Goal: Task Accomplishment & Management: Use online tool/utility

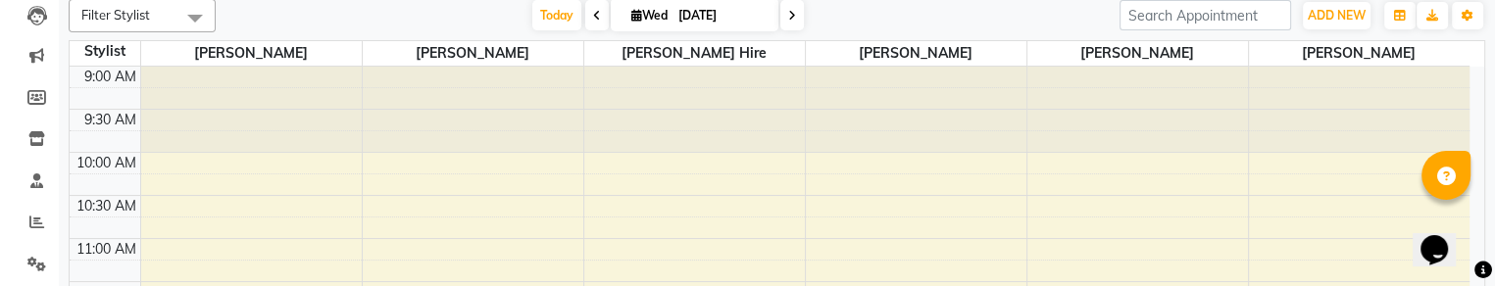
scroll to position [216, 0]
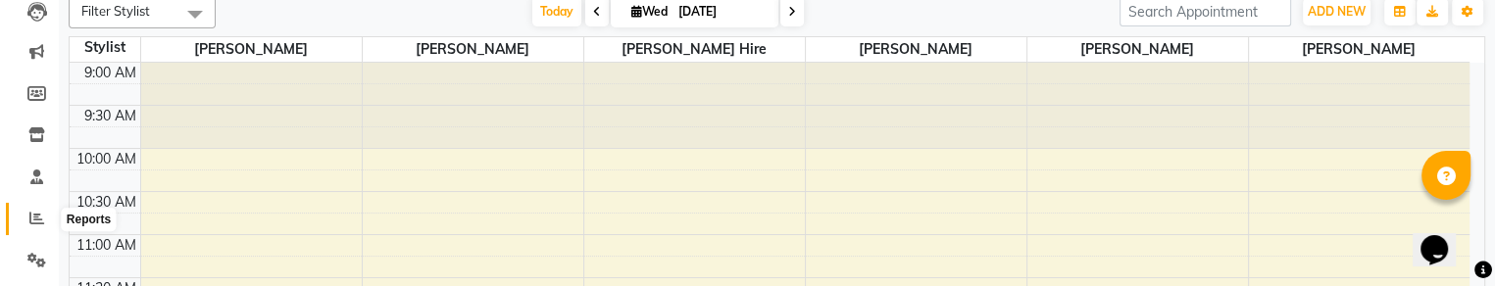
click at [30, 223] on icon at bounding box center [36, 218] width 15 height 15
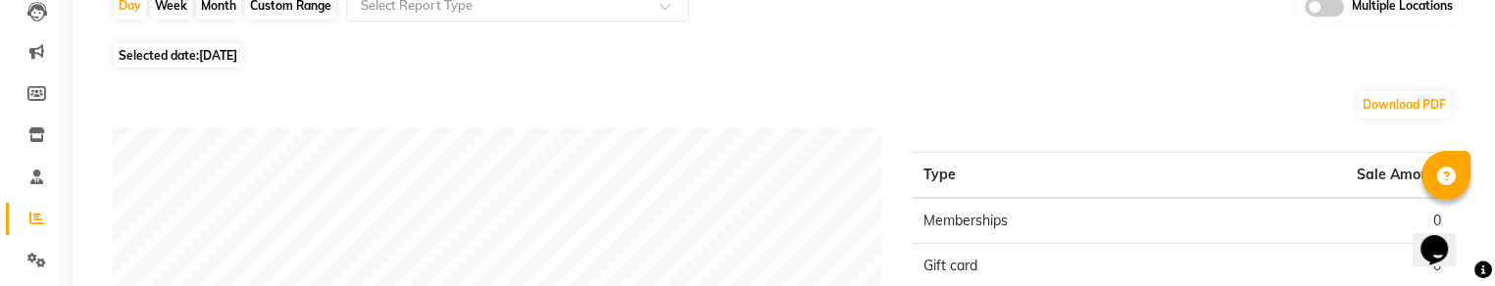
click at [192, 54] on span "Selected date: 03-09-2025" at bounding box center [178, 55] width 128 height 25
select select "9"
select select "2025"
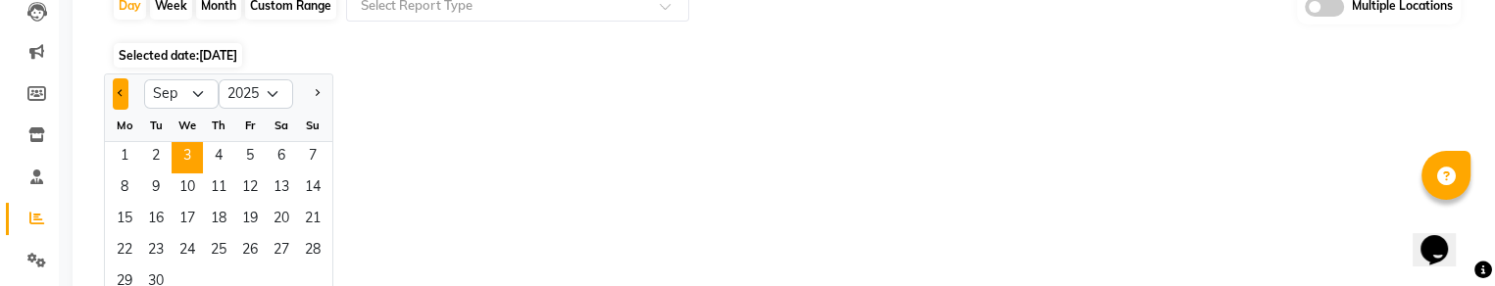
click at [126, 88] on button "Previous month" at bounding box center [121, 93] width 16 height 31
select select "8"
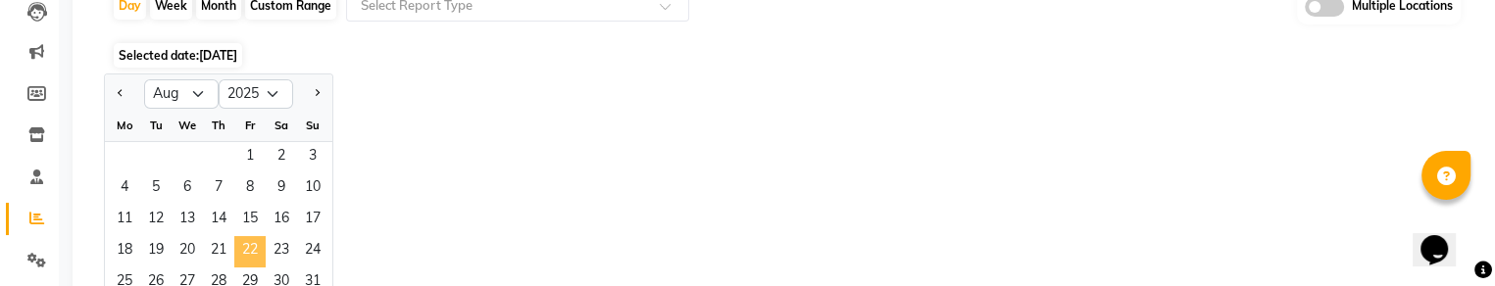
click at [253, 248] on span "22" at bounding box center [249, 251] width 31 height 31
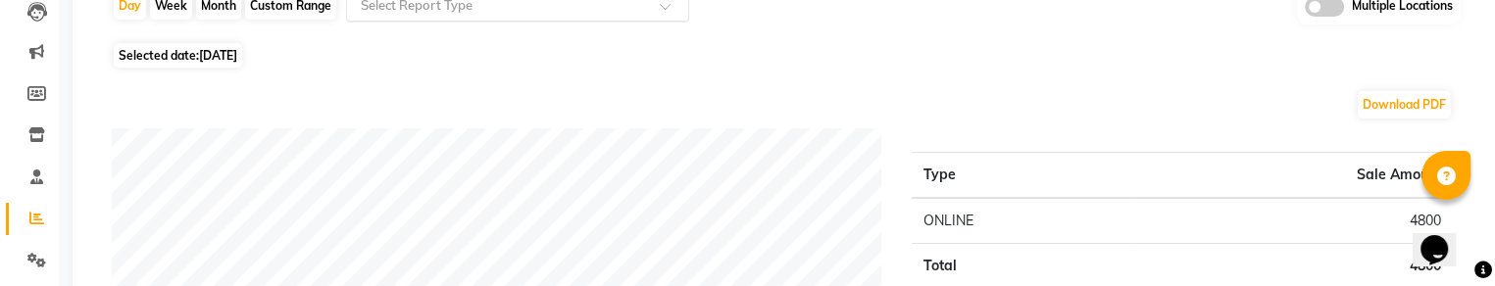
click at [652, 10] on div at bounding box center [517, 6] width 341 height 20
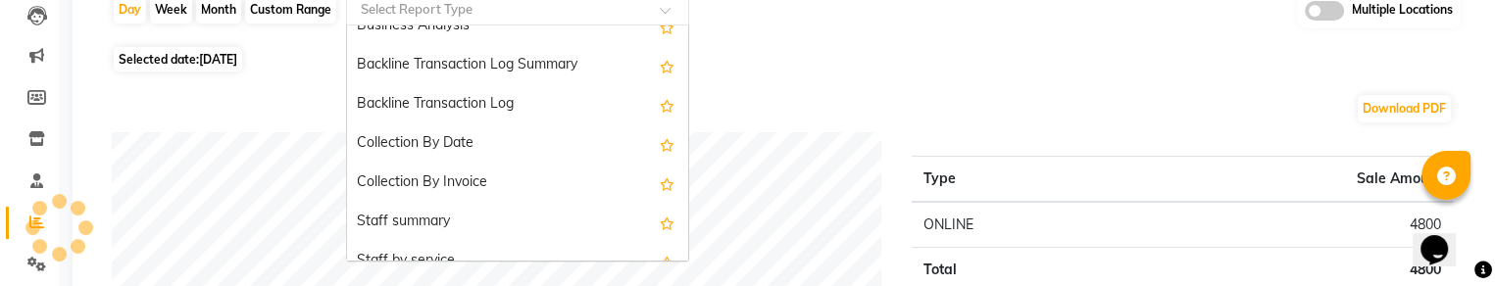
scroll to position [554, 0]
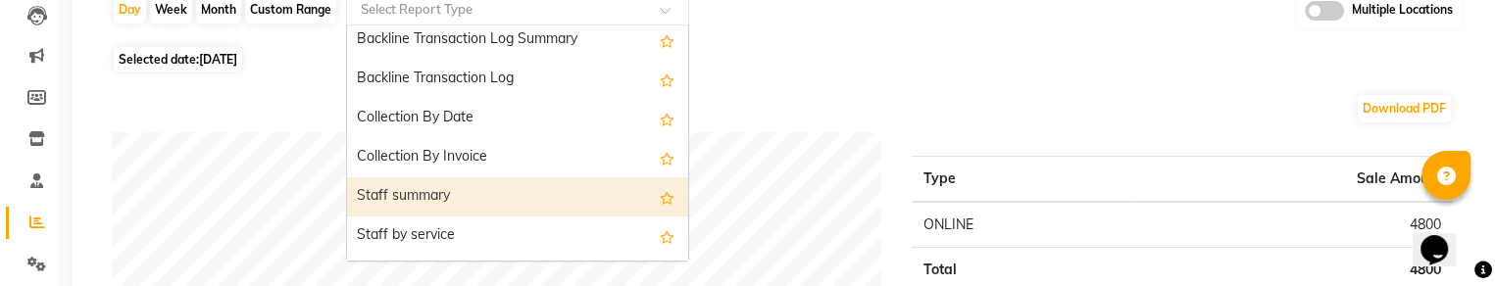
click at [553, 195] on div "Staff summary" at bounding box center [517, 196] width 341 height 39
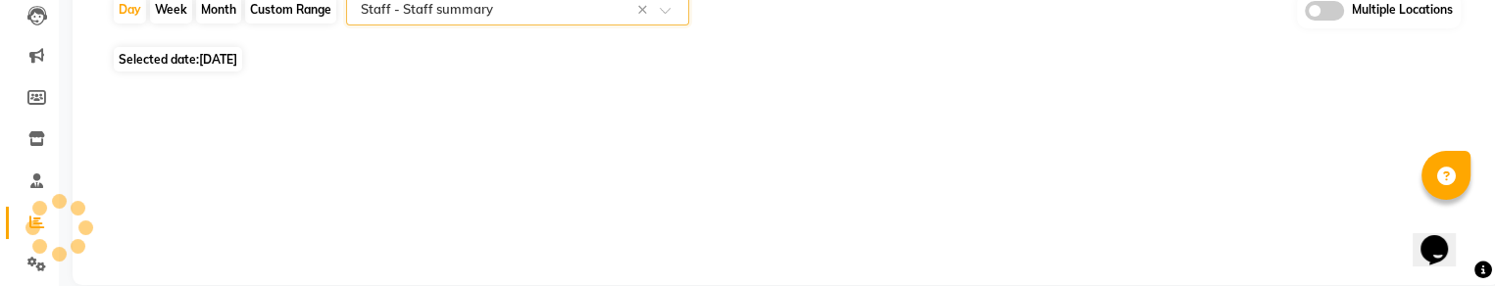
select select "full_report"
select select "csv"
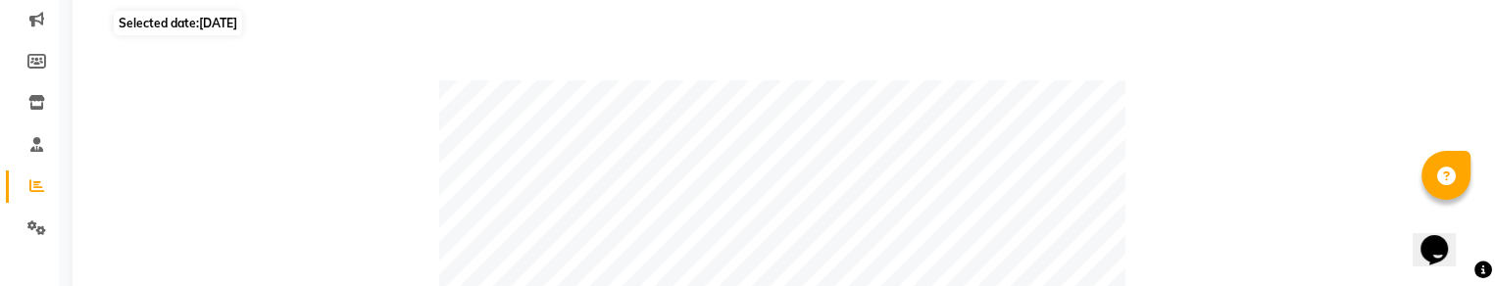
scroll to position [233, 0]
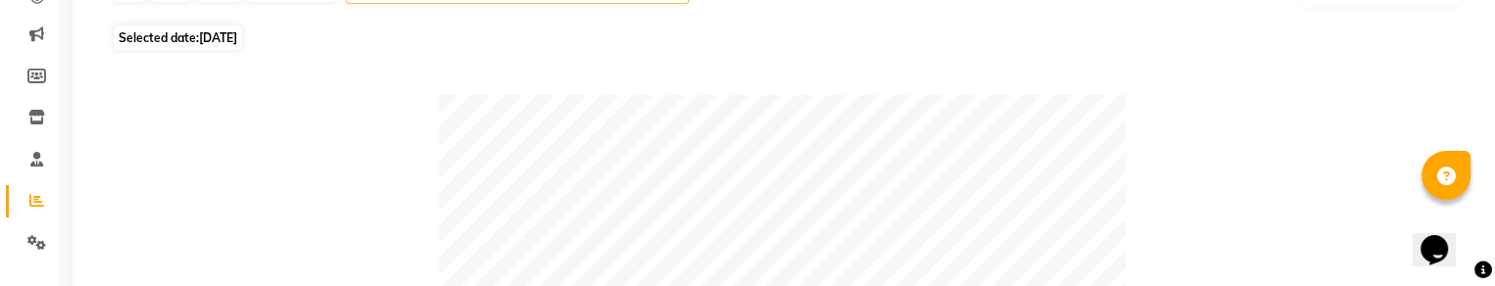
click at [144, 25] on span "Selected date: 22-08-2025" at bounding box center [178, 37] width 128 height 25
select select "8"
select select "2025"
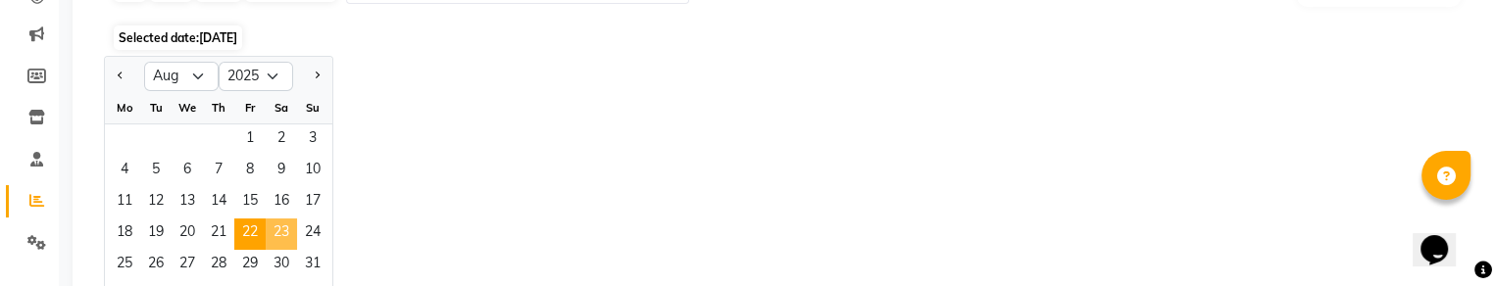
click at [279, 227] on span "23" at bounding box center [281, 234] width 31 height 31
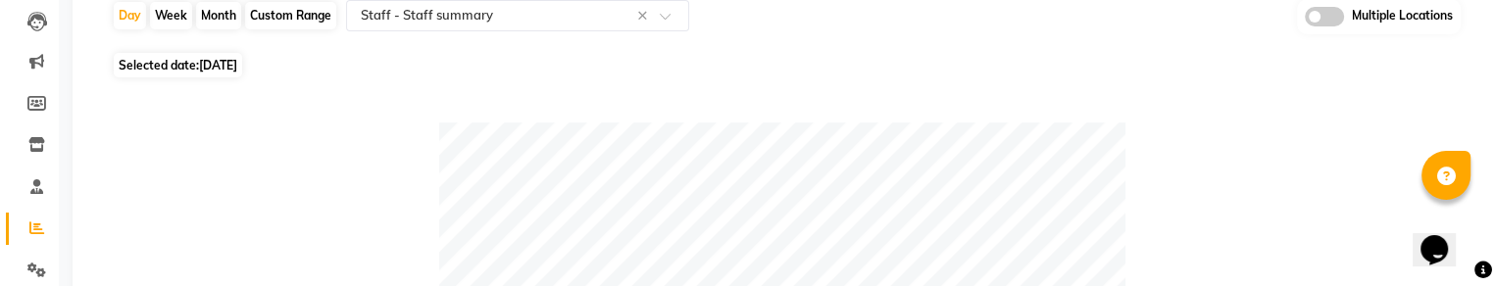
scroll to position [216, 0]
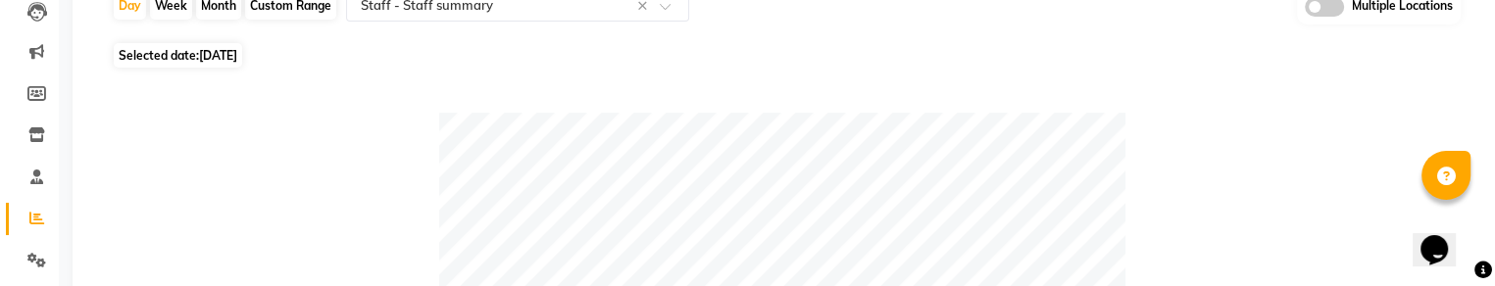
click at [218, 48] on span "23-08-2025" at bounding box center [218, 55] width 38 height 15
select select "8"
select select "2025"
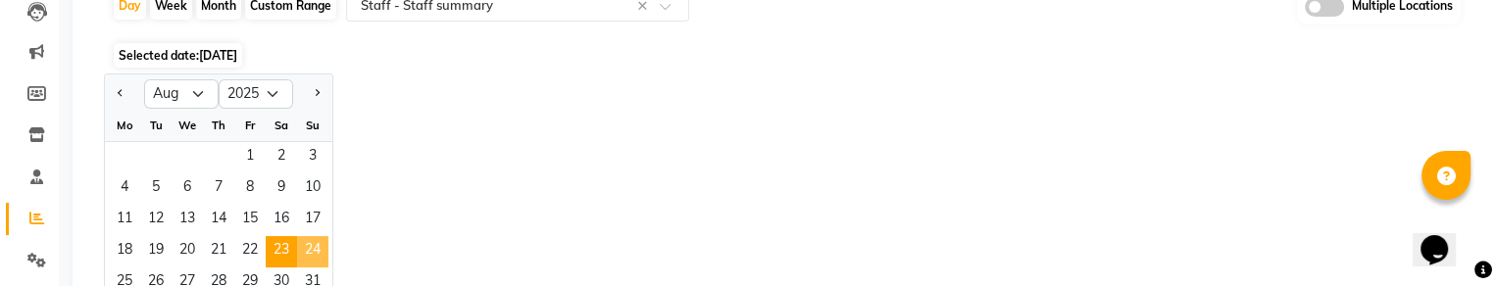
click at [318, 243] on span "24" at bounding box center [312, 251] width 31 height 31
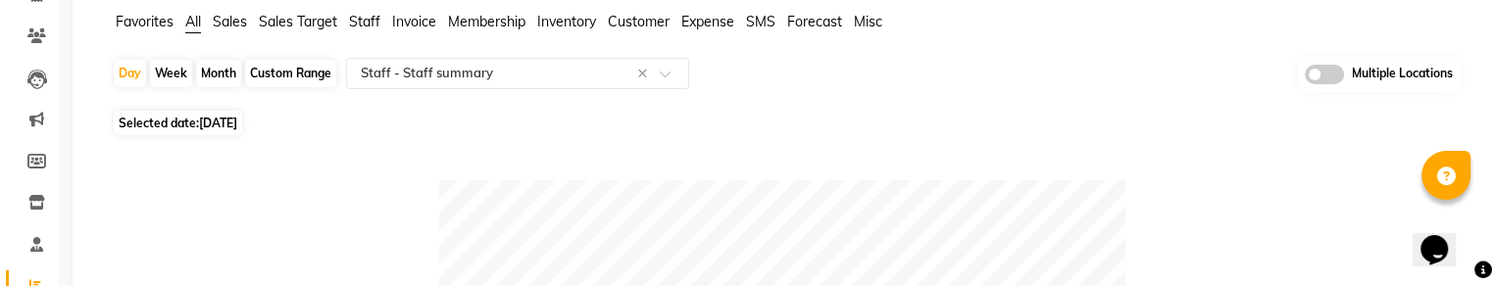
scroll to position [123, 0]
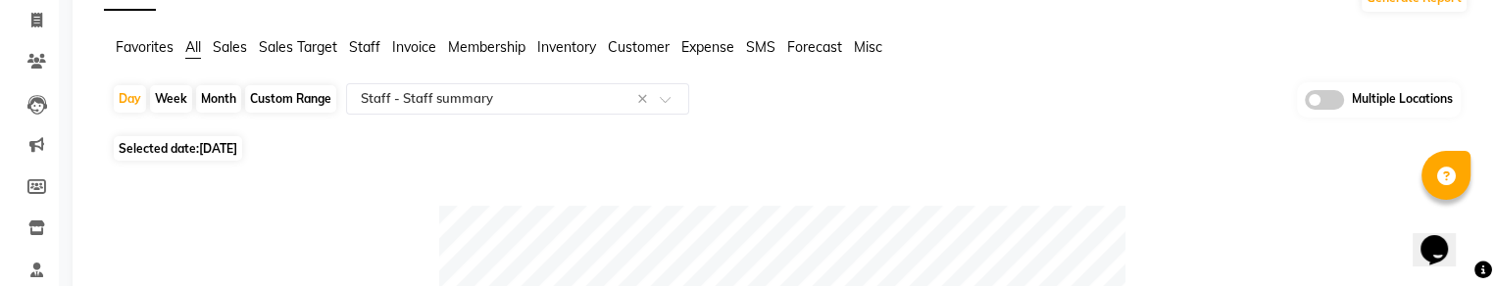
click at [210, 155] on span "24-08-2025" at bounding box center [218, 148] width 38 height 15
select select "8"
select select "2025"
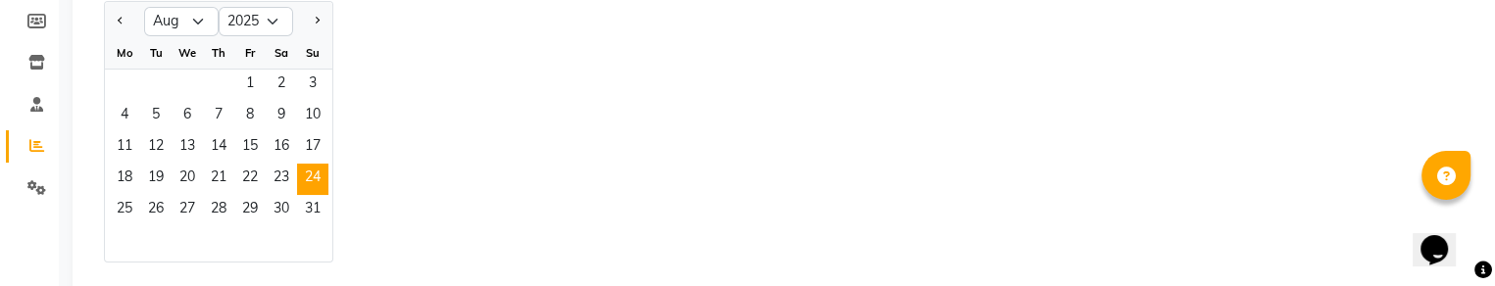
scroll to position [306, 0]
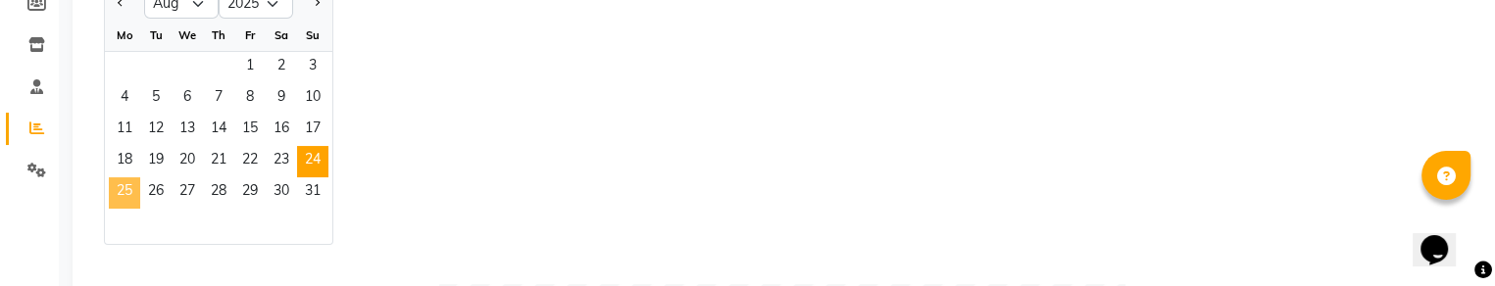
click at [127, 191] on span "25" at bounding box center [124, 192] width 31 height 31
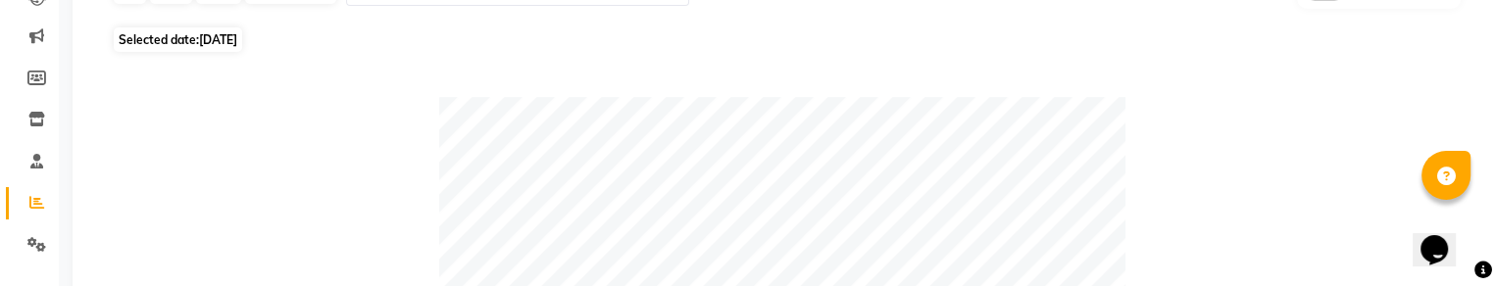
scroll to position [222, 0]
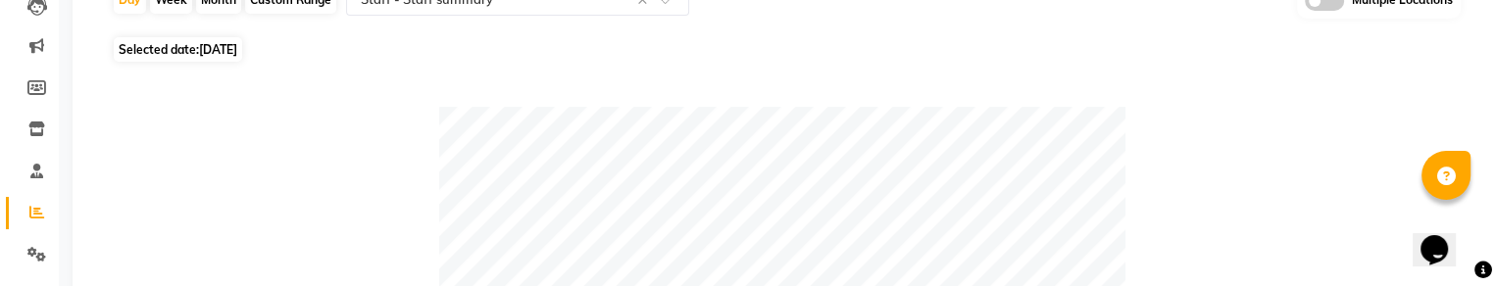
click at [174, 48] on span "Selected date: 25-08-2025" at bounding box center [178, 49] width 128 height 25
select select "8"
select select "2025"
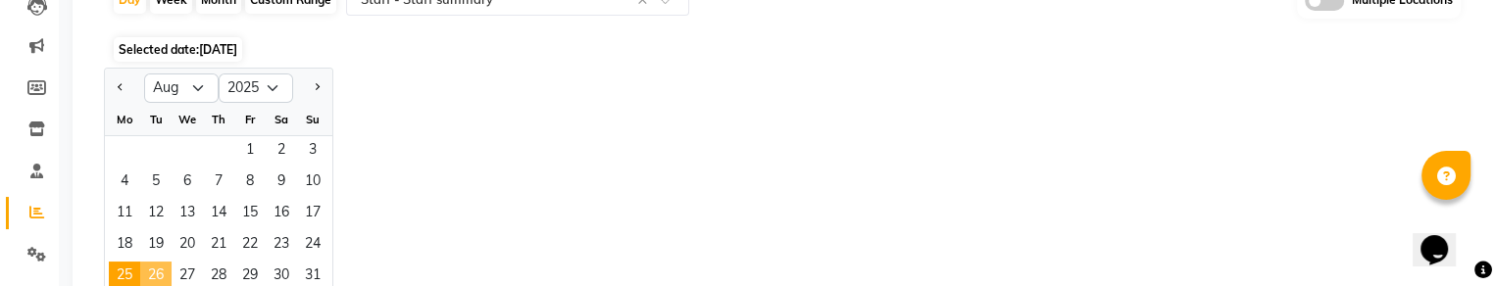
click at [161, 268] on span "26" at bounding box center [155, 277] width 31 height 31
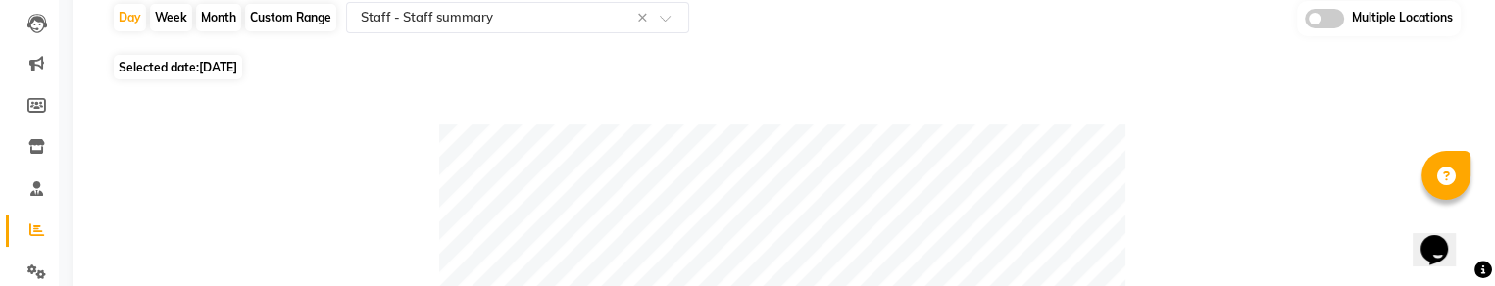
scroll to position [210, 0]
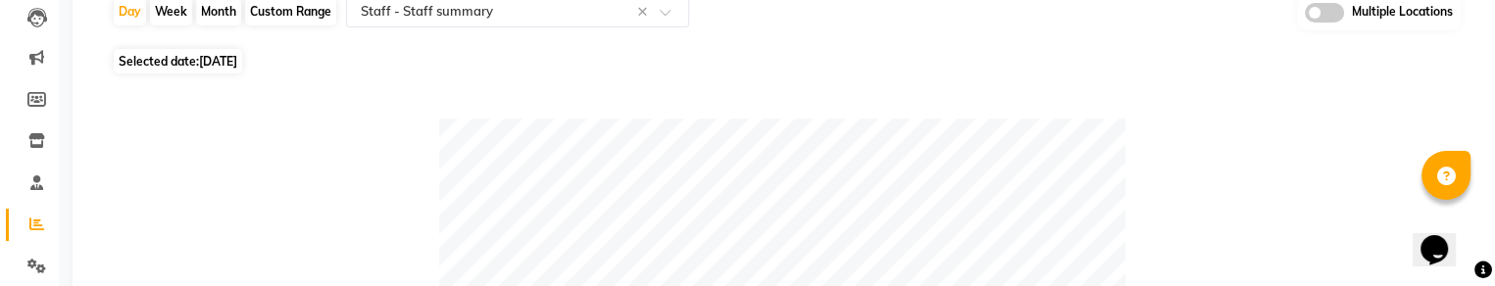
click at [214, 60] on span "26-08-2025" at bounding box center [218, 61] width 38 height 15
select select "8"
select select "2025"
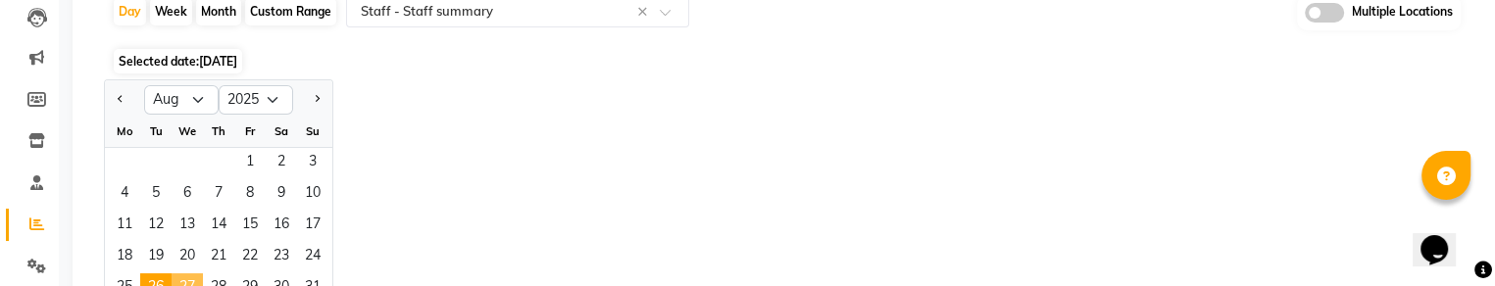
click at [188, 282] on span "27" at bounding box center [187, 289] width 31 height 31
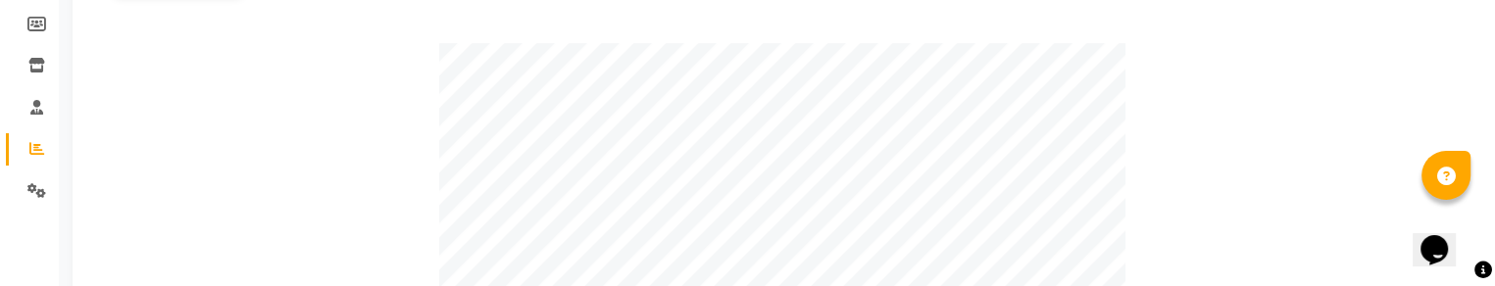
scroll to position [236, 0]
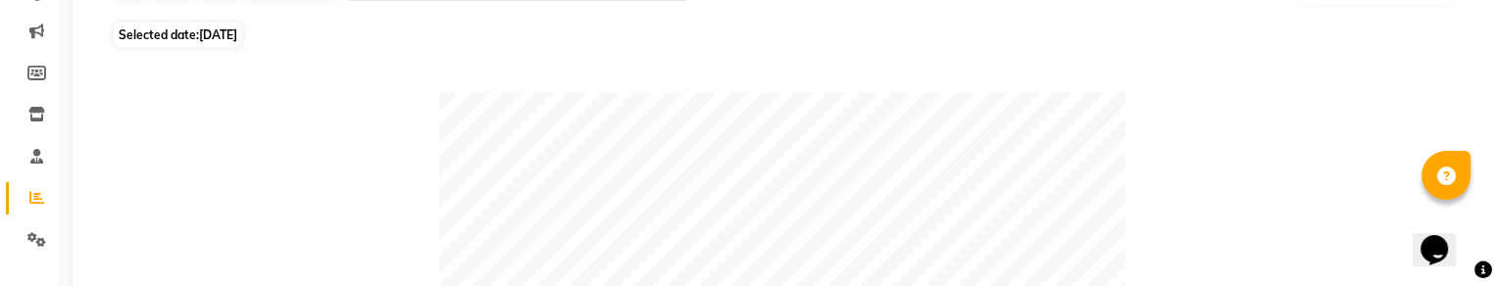
click at [222, 34] on span "27-08-2025" at bounding box center [218, 34] width 38 height 15
select select "8"
select select "2025"
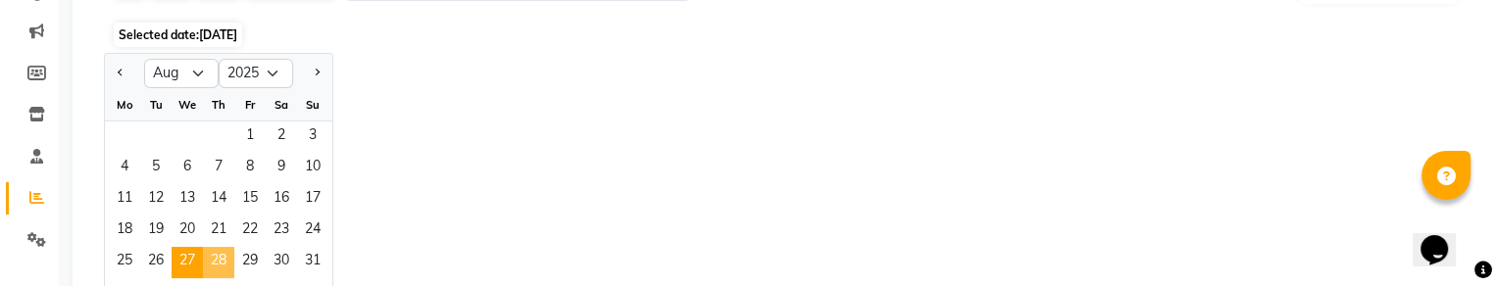
click at [217, 256] on span "28" at bounding box center [218, 262] width 31 height 31
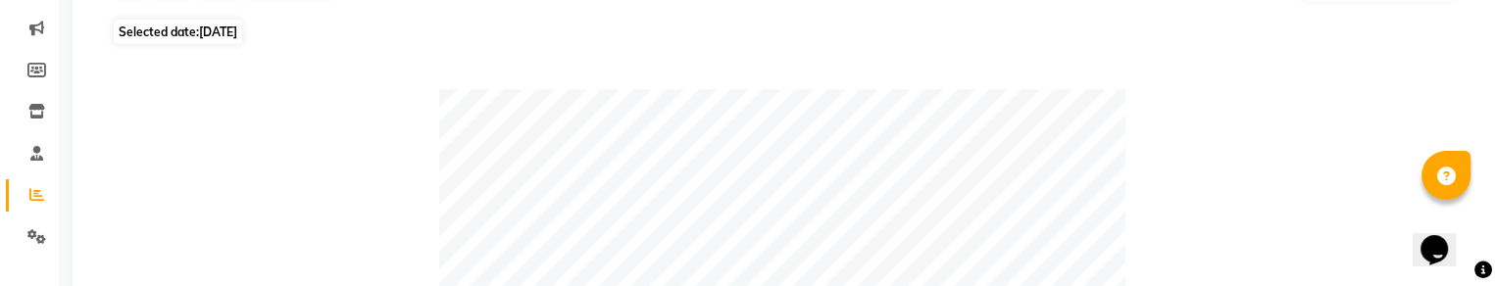
scroll to position [249, 0]
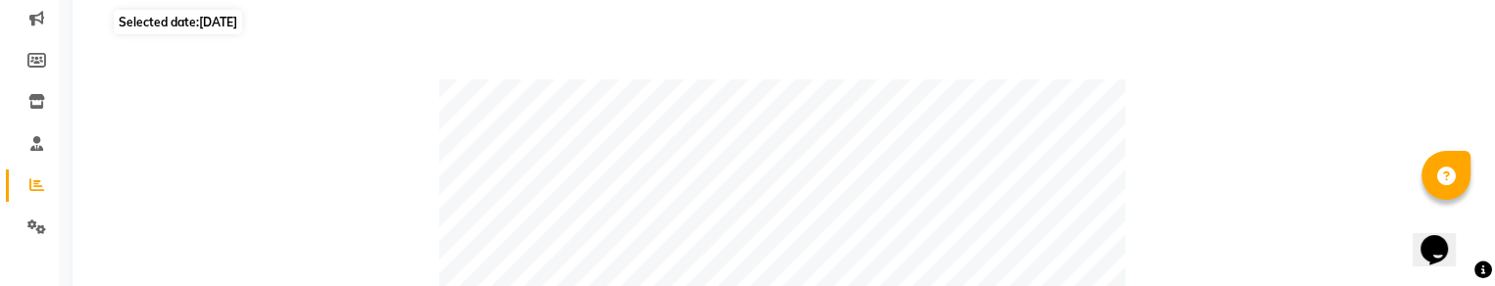
click at [203, 19] on span "28-08-2025" at bounding box center [218, 22] width 38 height 15
select select "8"
select select "2025"
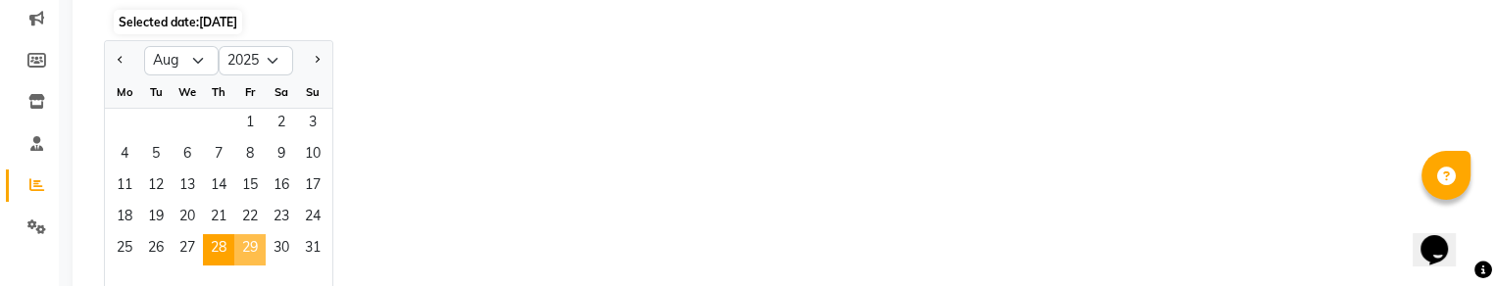
click at [254, 240] on span "29" at bounding box center [249, 249] width 31 height 31
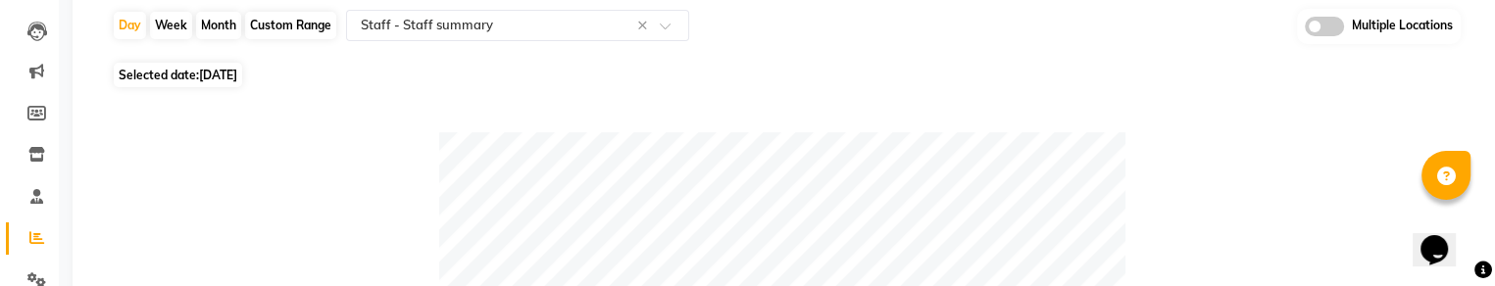
scroll to position [135, 0]
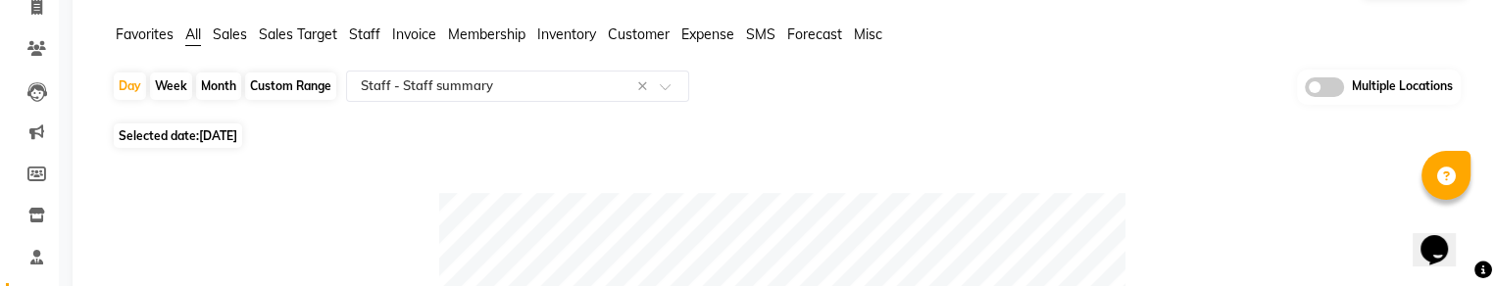
click at [193, 139] on span "Selected date: 29-08-2025" at bounding box center [178, 136] width 128 height 25
select select "8"
select select "2025"
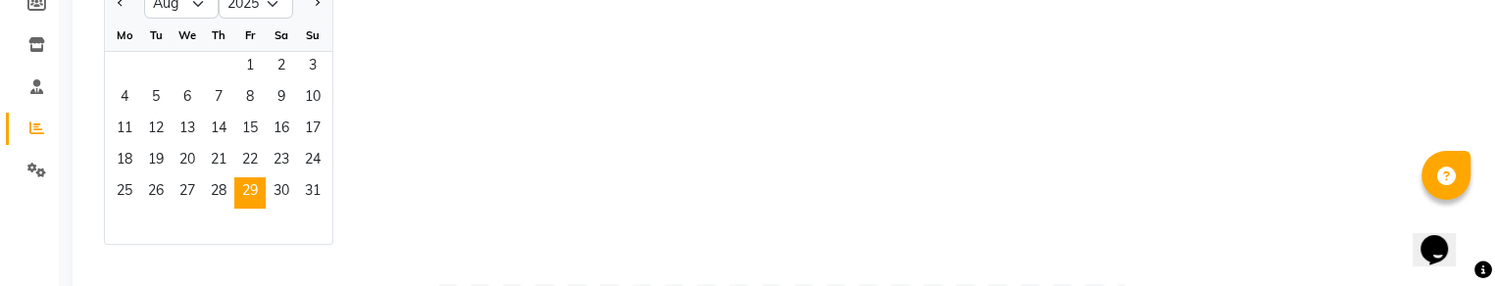
scroll to position [341, 0]
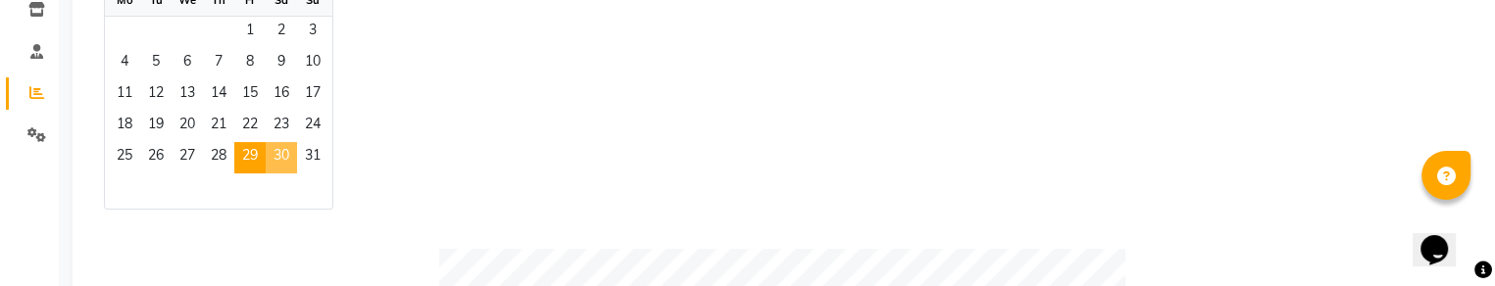
click at [293, 157] on span "30" at bounding box center [281, 157] width 31 height 31
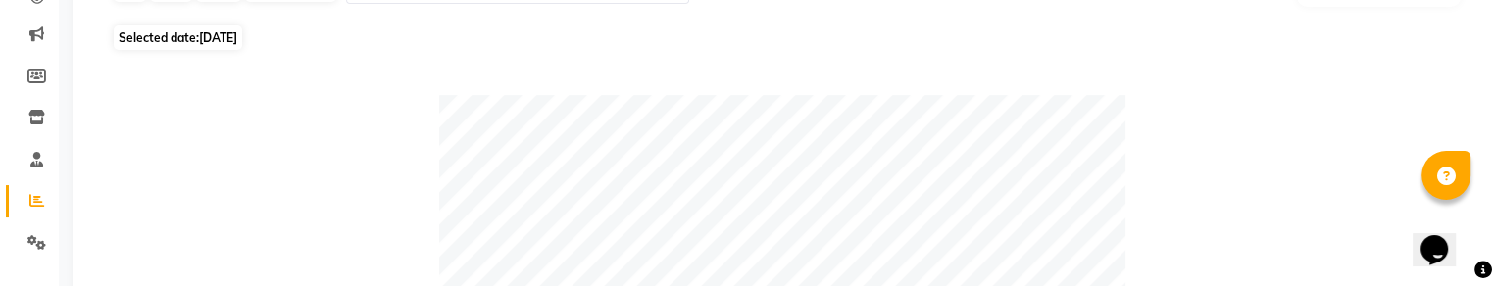
scroll to position [243, 0]
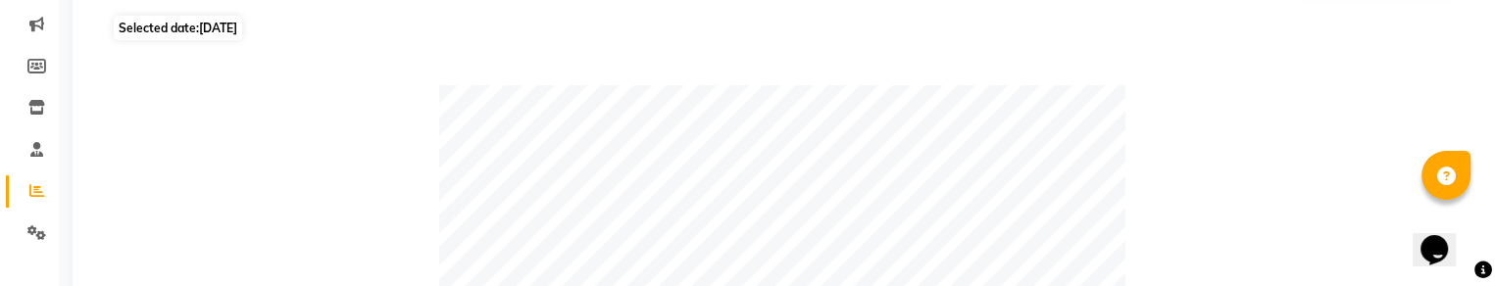
click at [182, 29] on span "Selected date: 30-08-2025" at bounding box center [178, 28] width 128 height 25
select select "8"
select select "2025"
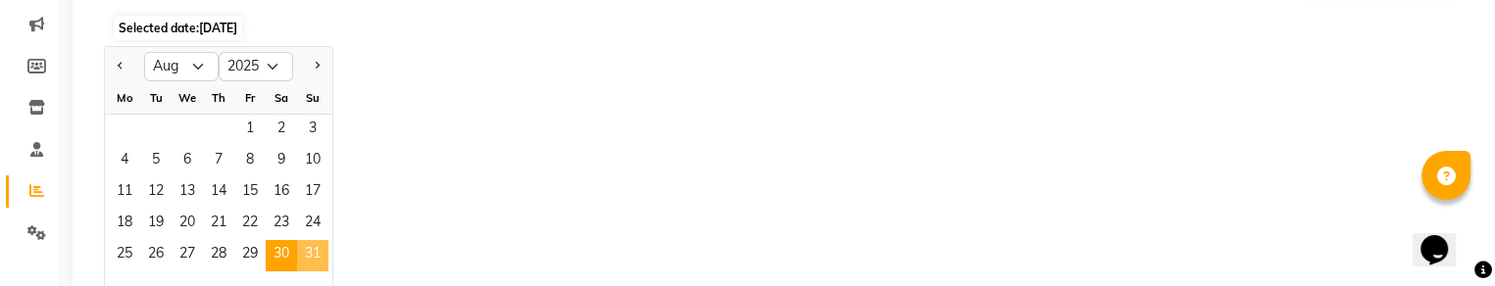
click at [310, 255] on span "31" at bounding box center [312, 255] width 31 height 31
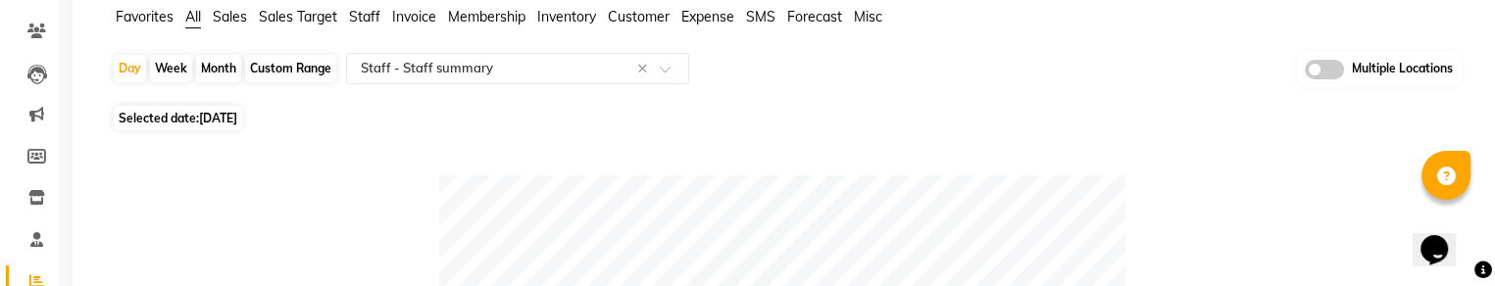
scroll to position [13, 0]
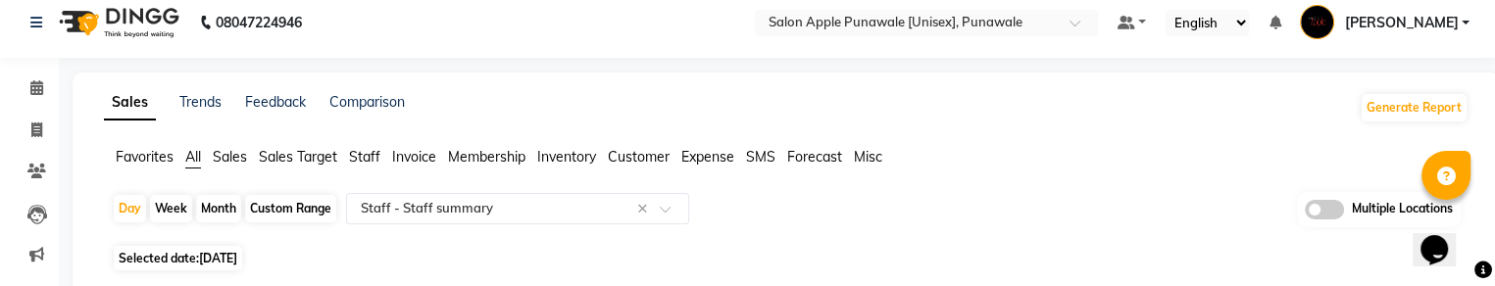
click at [221, 195] on div "Month" at bounding box center [218, 208] width 45 height 27
select select "8"
select select "2025"
click at [212, 210] on div "Month" at bounding box center [218, 208] width 45 height 27
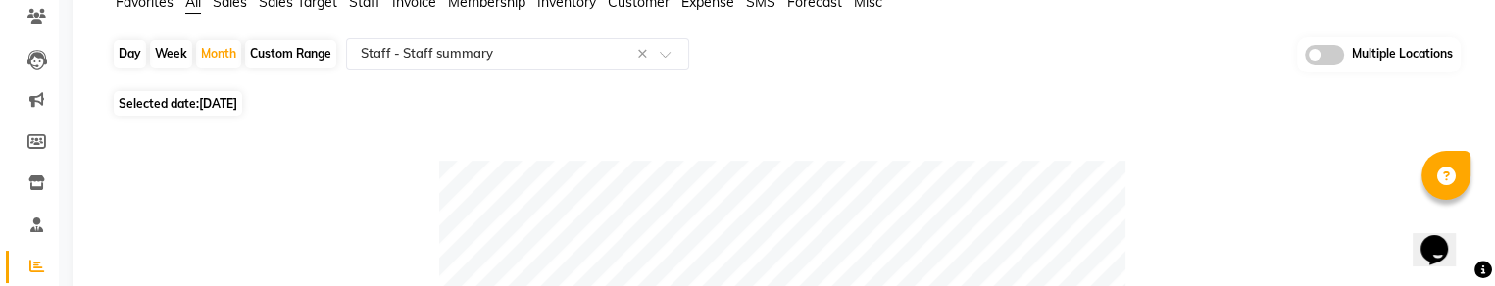
scroll to position [157, 0]
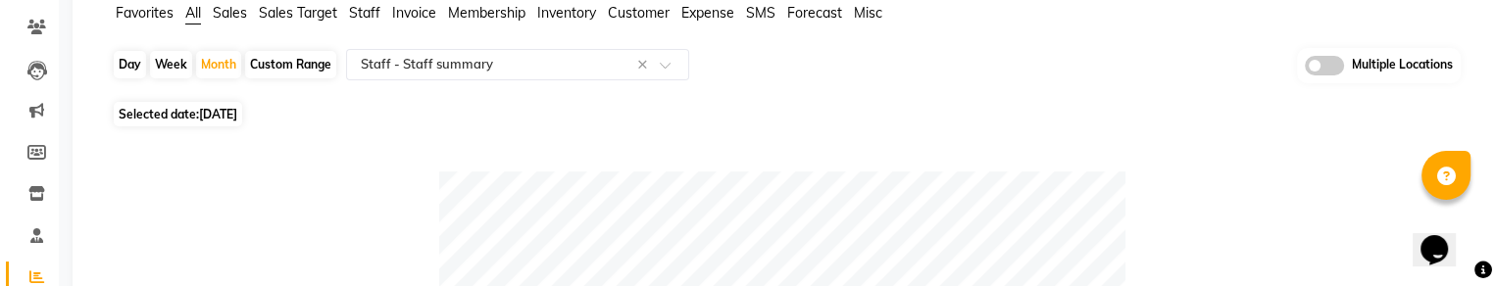
click at [237, 116] on span "31-08-2025" at bounding box center [218, 114] width 38 height 15
select select "8"
select select "2025"
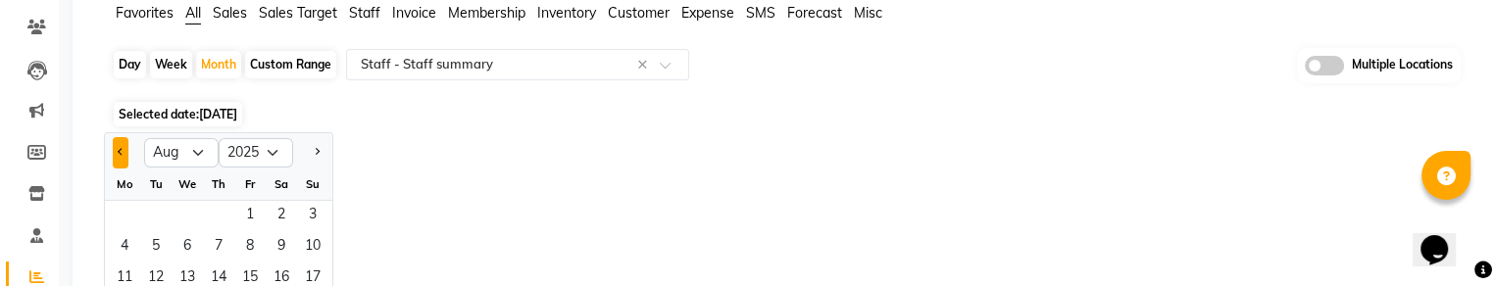
click at [122, 147] on button "Previous month" at bounding box center [121, 152] width 16 height 31
click at [318, 145] on button "Next month" at bounding box center [317, 152] width 16 height 31
select select "8"
click at [243, 210] on span "1" at bounding box center [249, 216] width 31 height 31
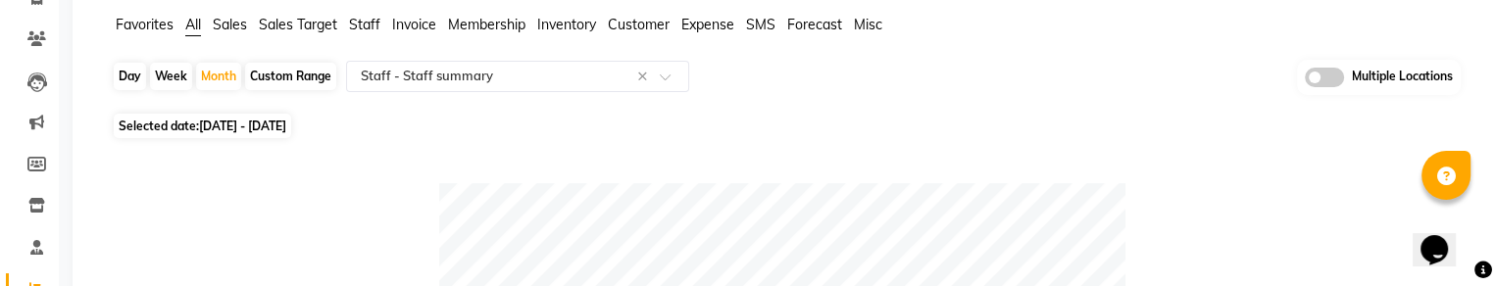
scroll to position [0, 0]
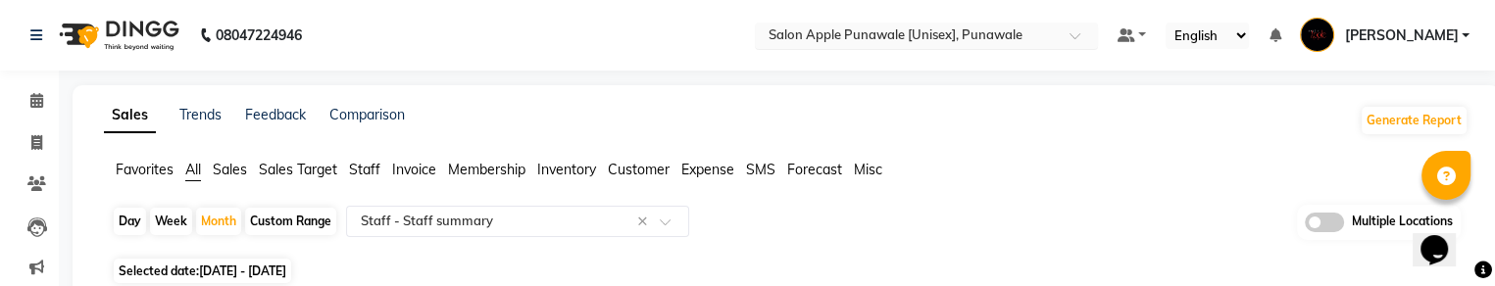
click at [1009, 34] on input "text" at bounding box center [907, 37] width 284 height 20
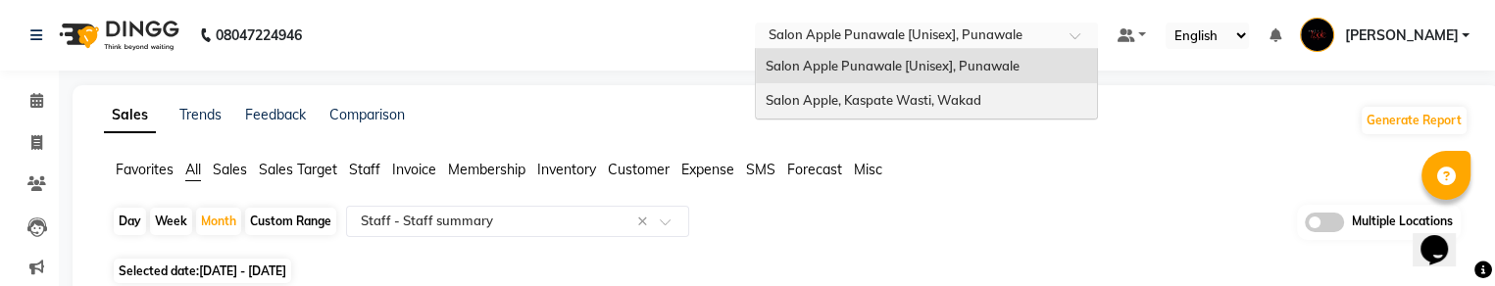
click at [954, 103] on span "Salon Apple, Kaspate Wasti, Wakad" at bounding box center [874, 100] width 216 height 16
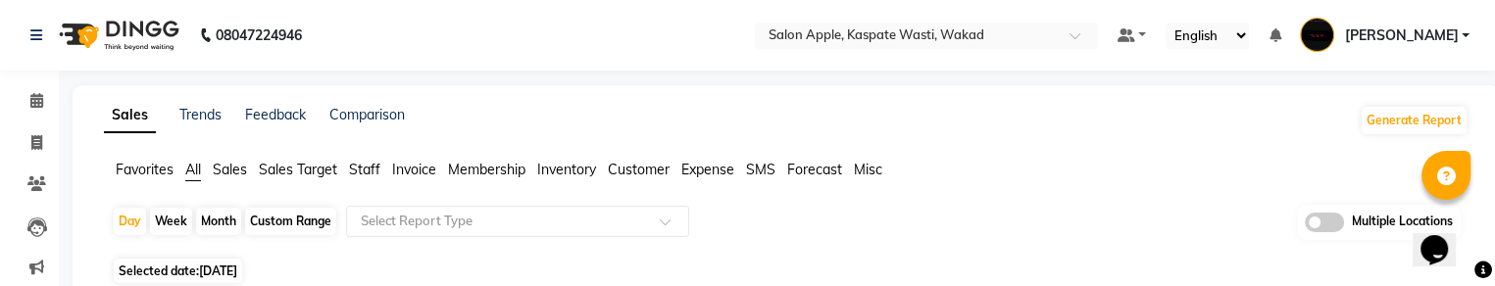
click at [224, 274] on span "[DATE]" at bounding box center [218, 271] width 38 height 15
select select "9"
select select "2025"
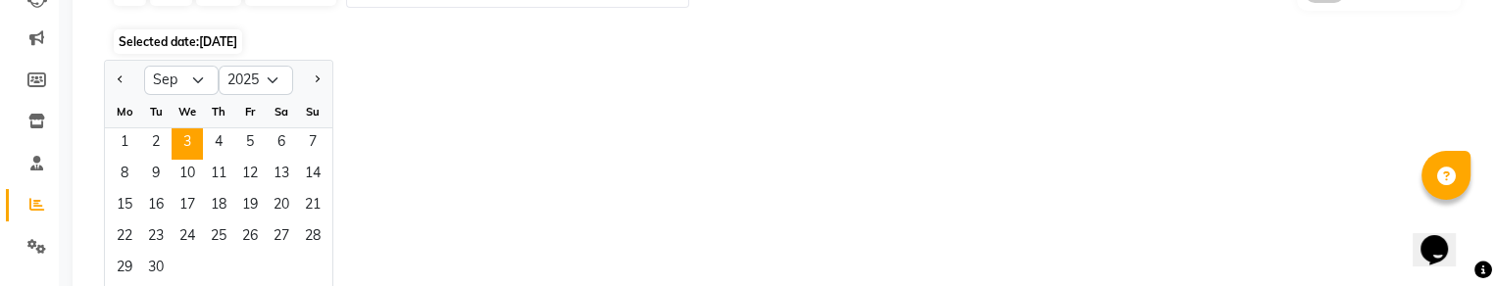
scroll to position [233, 0]
click at [110, 73] on div at bounding box center [124, 76] width 39 height 31
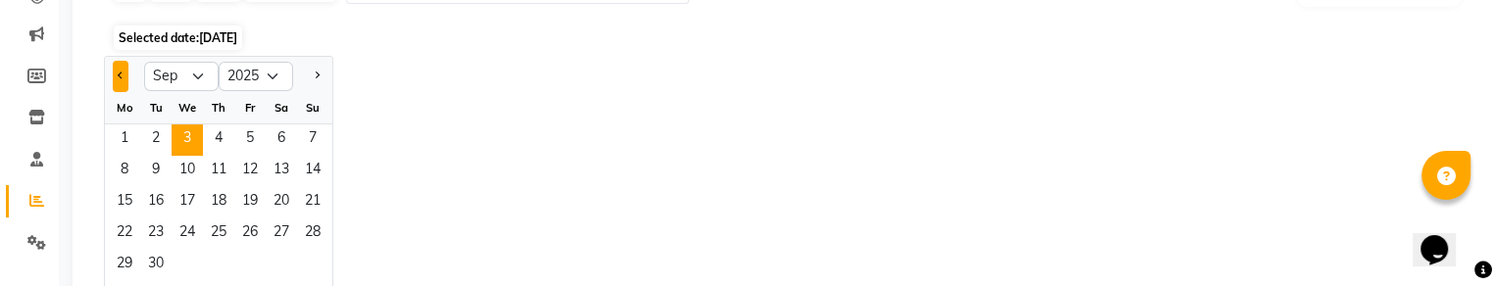
click at [118, 74] on span "Previous month" at bounding box center [121, 75] width 7 height 7
select select "8"
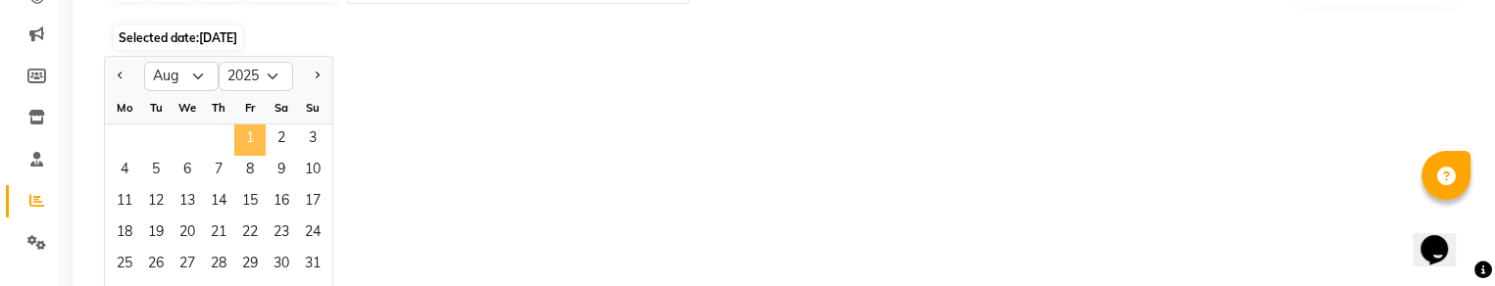
click at [241, 140] on span "1" at bounding box center [249, 140] width 31 height 31
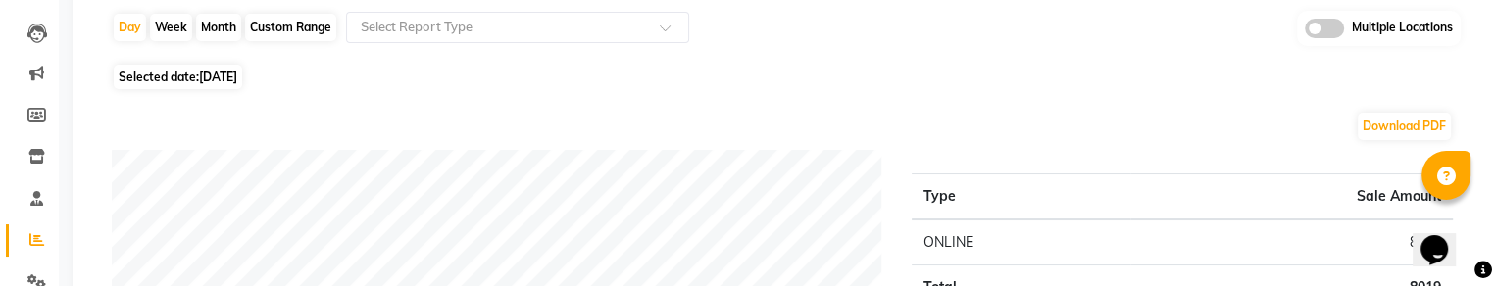
scroll to position [155, 0]
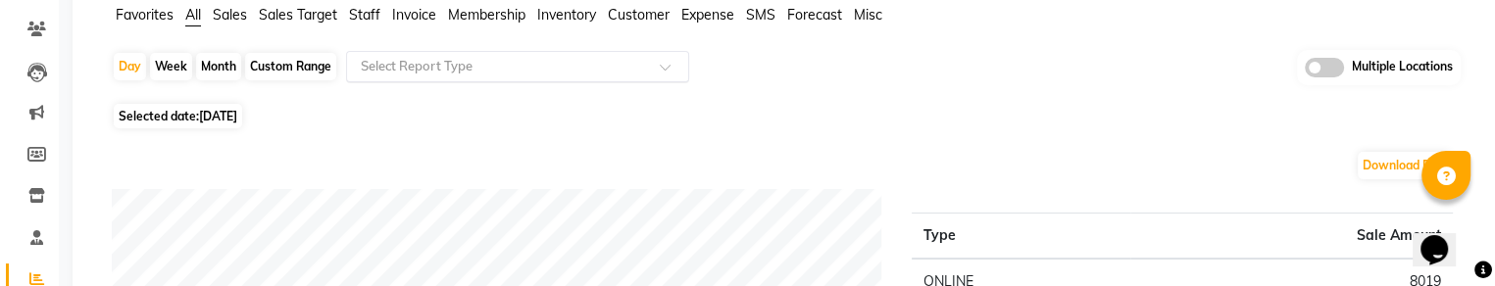
click at [601, 51] on ng-select "Select Report Type" at bounding box center [517, 66] width 343 height 31
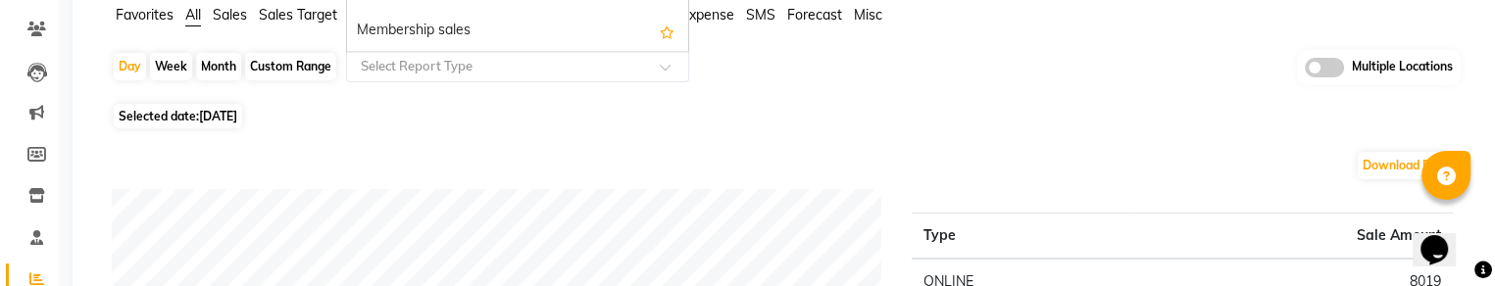
click at [584, 63] on input "text" at bounding box center [498, 67] width 282 height 20
click at [554, 65] on input "text" at bounding box center [498, 67] width 282 height 20
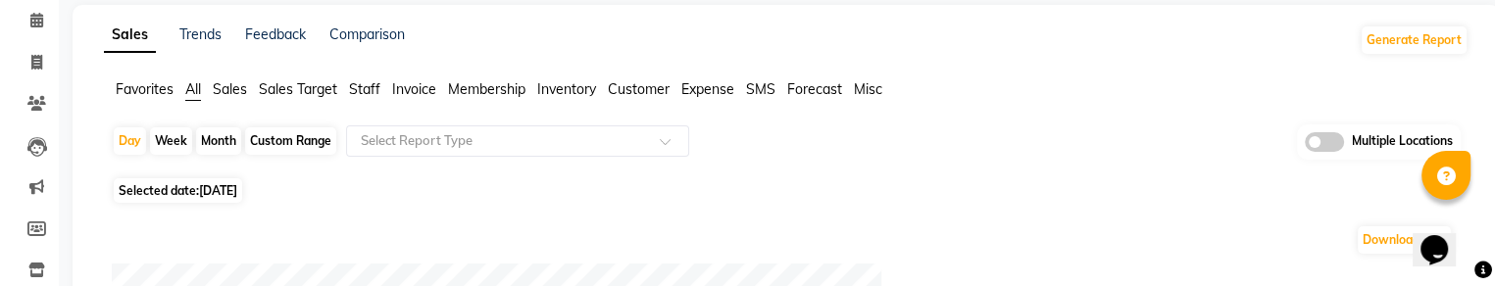
scroll to position [76, 0]
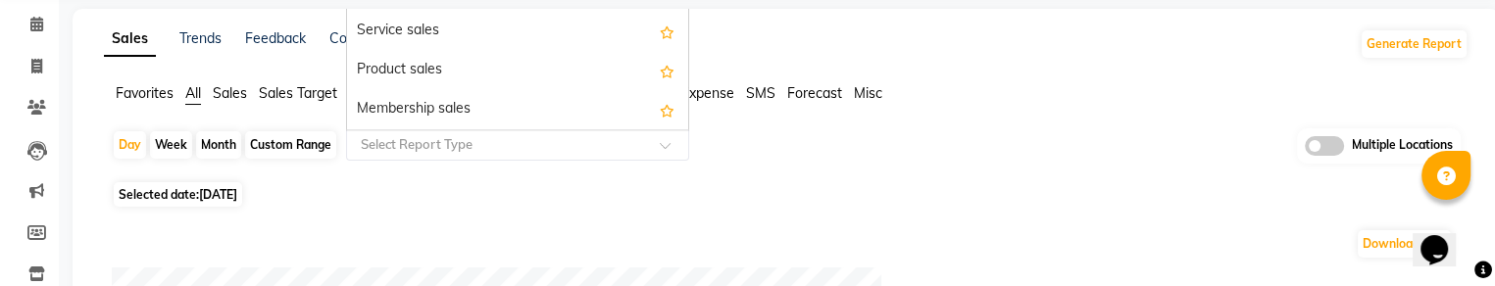
click at [658, 144] on div at bounding box center [517, 145] width 341 height 20
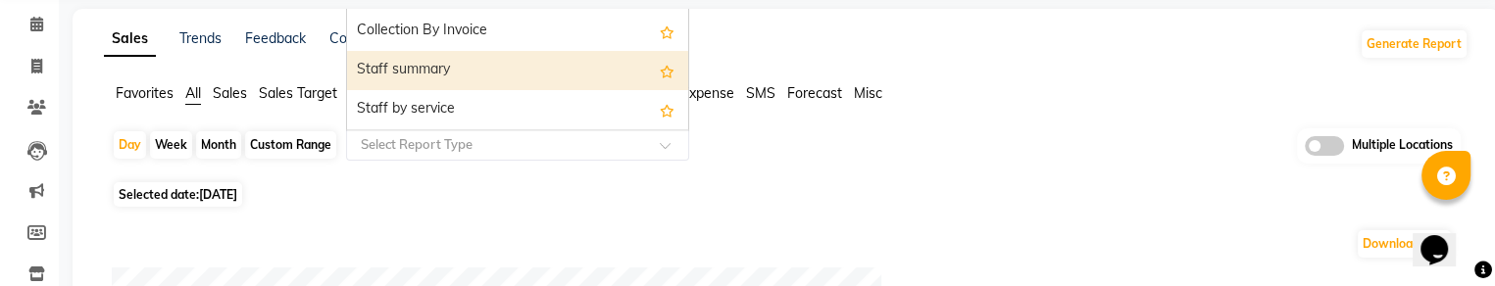
select select "full_report"
select select "csv"
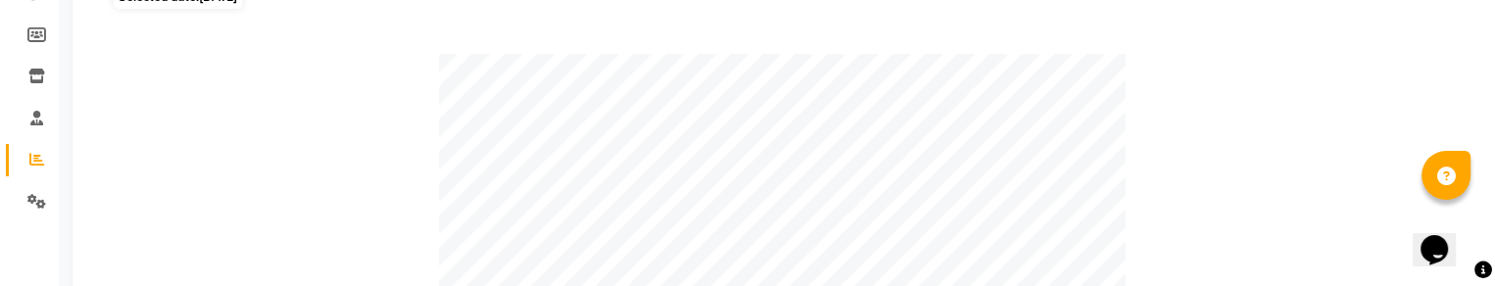
scroll to position [266, 0]
click at [203, 1] on span "[DATE]" at bounding box center [218, 5] width 38 height 15
select select "8"
select select "2025"
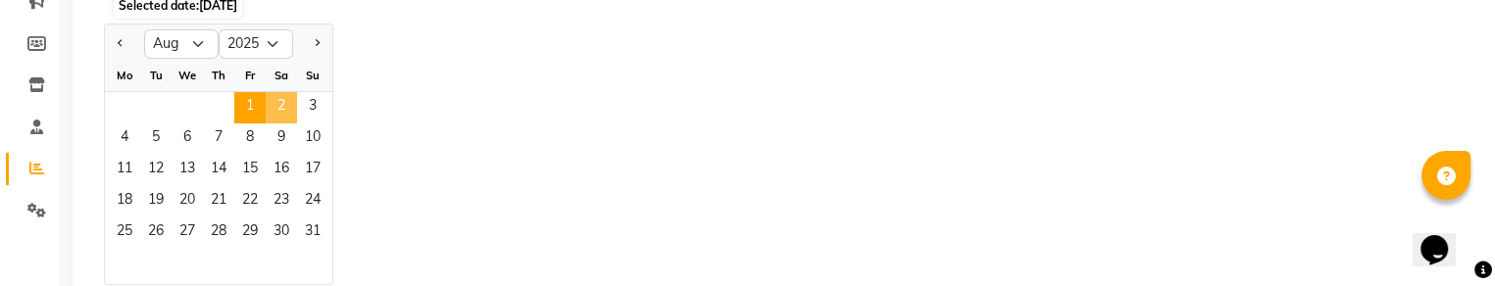
click at [278, 106] on span "2" at bounding box center [281, 107] width 31 height 31
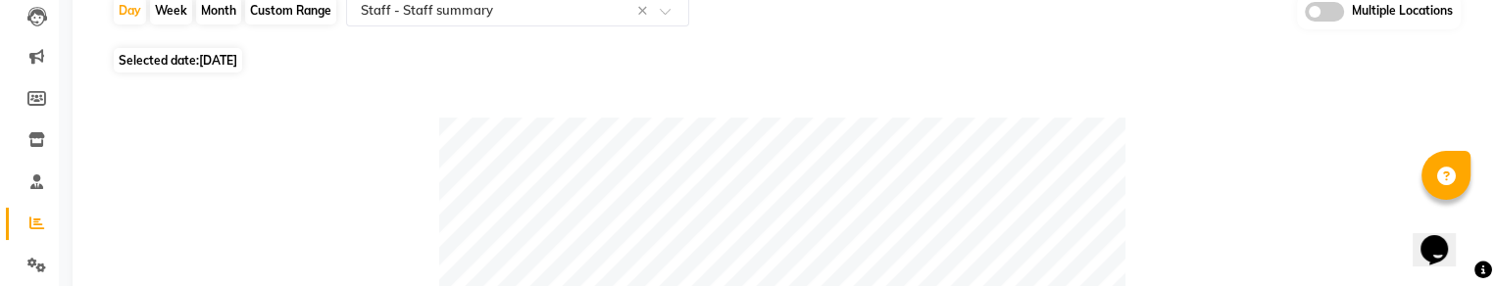
scroll to position [163, 0]
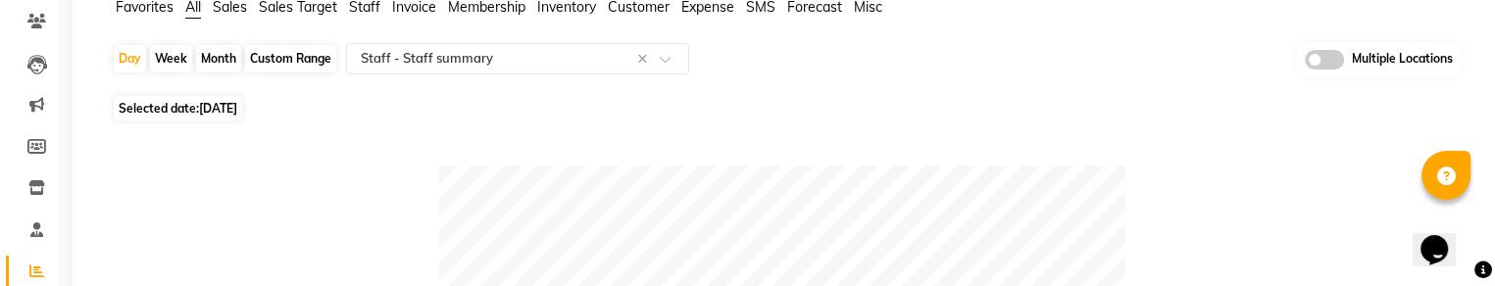
click at [220, 105] on span "[DATE]" at bounding box center [218, 108] width 38 height 15
select select "8"
select select "2025"
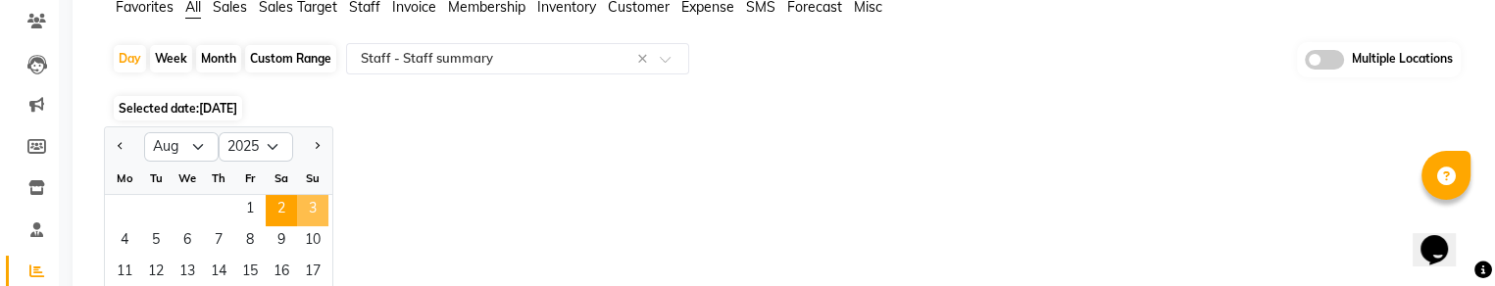
click at [309, 199] on span "3" at bounding box center [312, 210] width 31 height 31
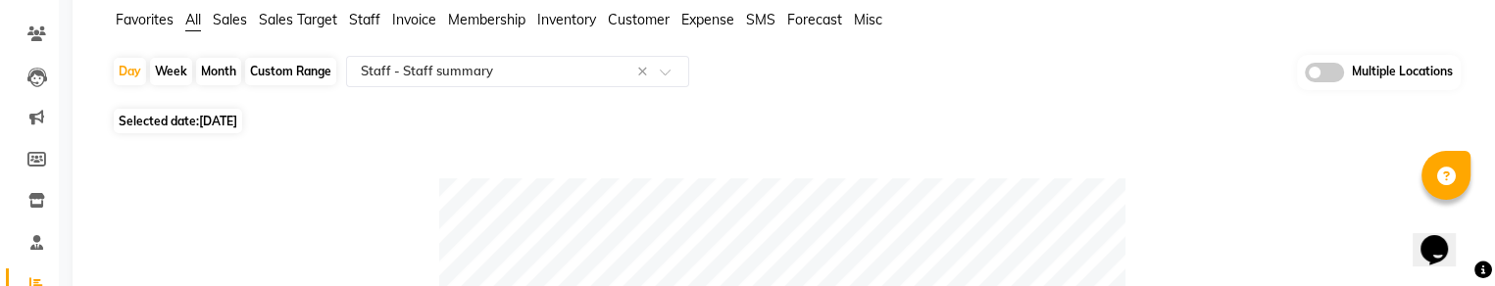
scroll to position [135, 0]
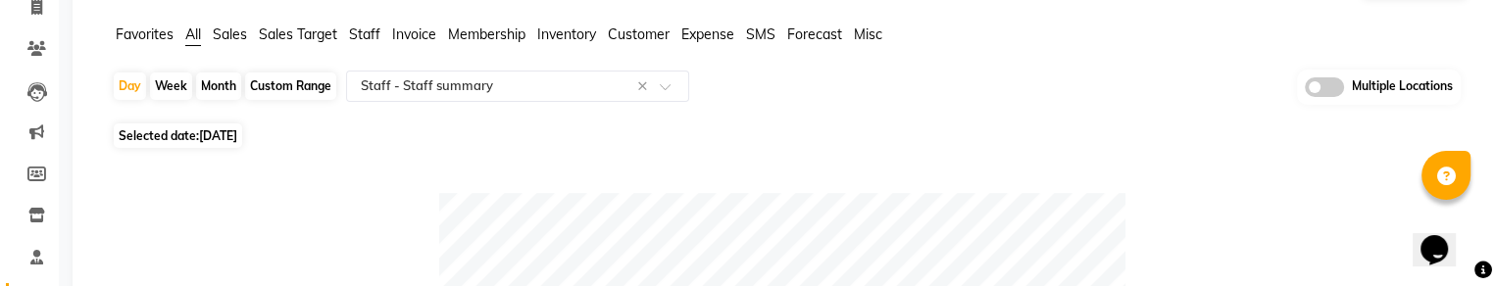
click at [207, 135] on span "[DATE]" at bounding box center [218, 135] width 38 height 15
select select "8"
select select "2025"
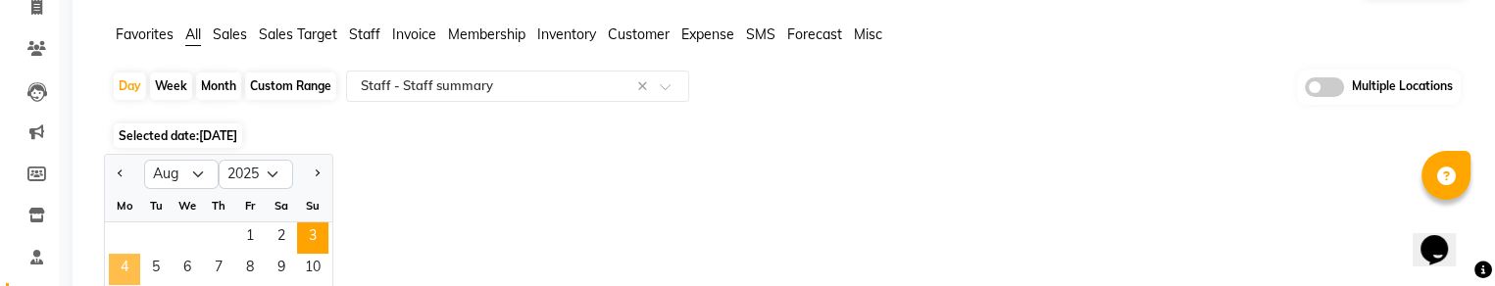
click at [125, 268] on span "4" at bounding box center [124, 269] width 31 height 31
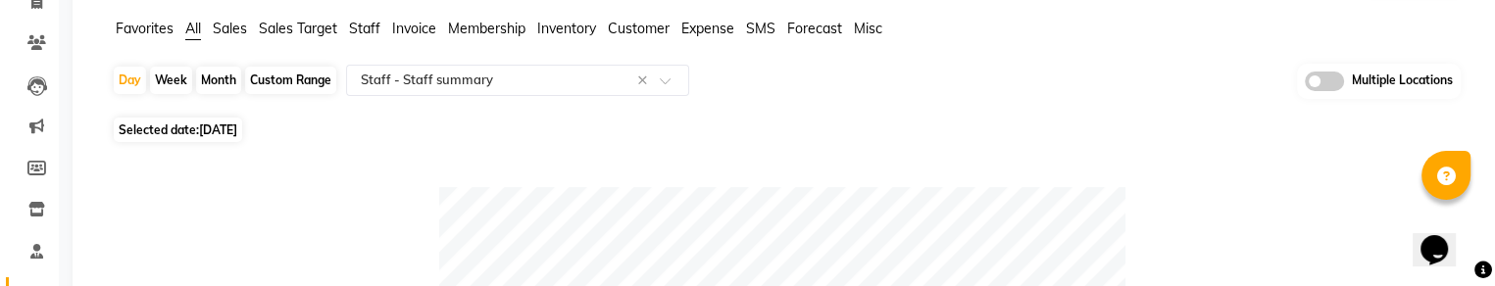
scroll to position [118, 0]
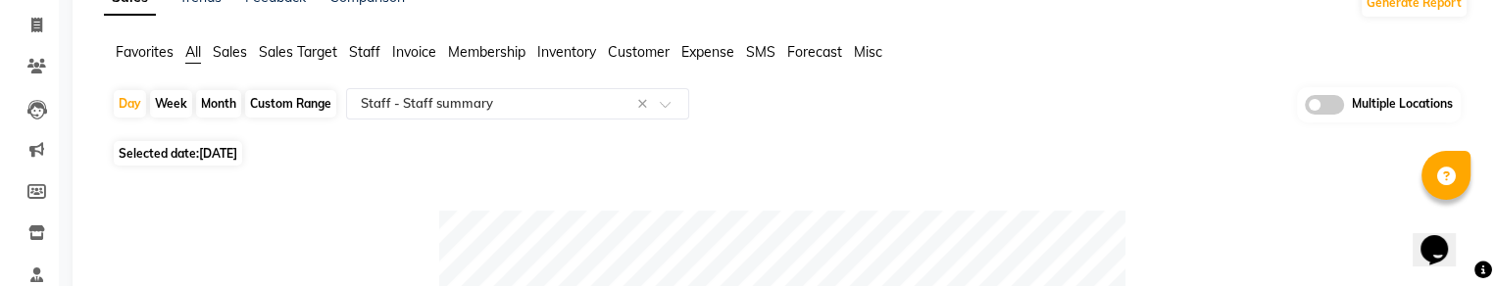
click at [237, 154] on span "[DATE]" at bounding box center [218, 153] width 38 height 15
select select "8"
select select "2025"
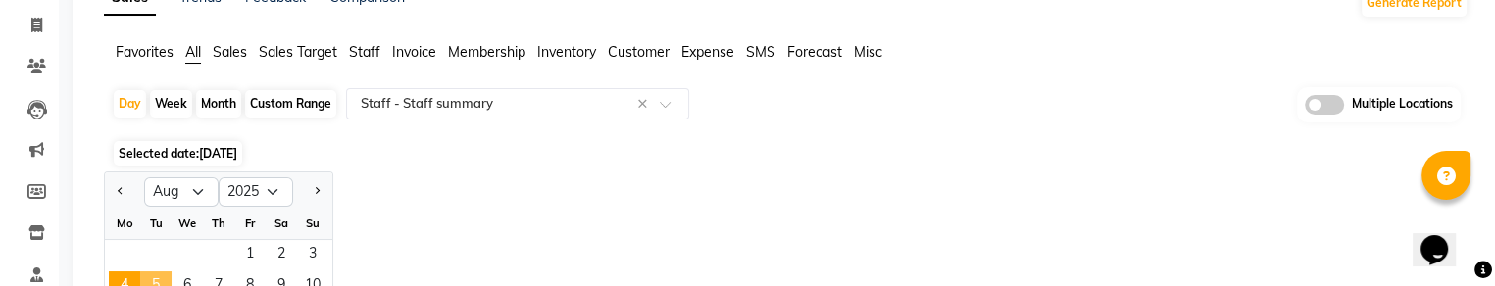
click at [155, 277] on span "5" at bounding box center [155, 287] width 31 height 31
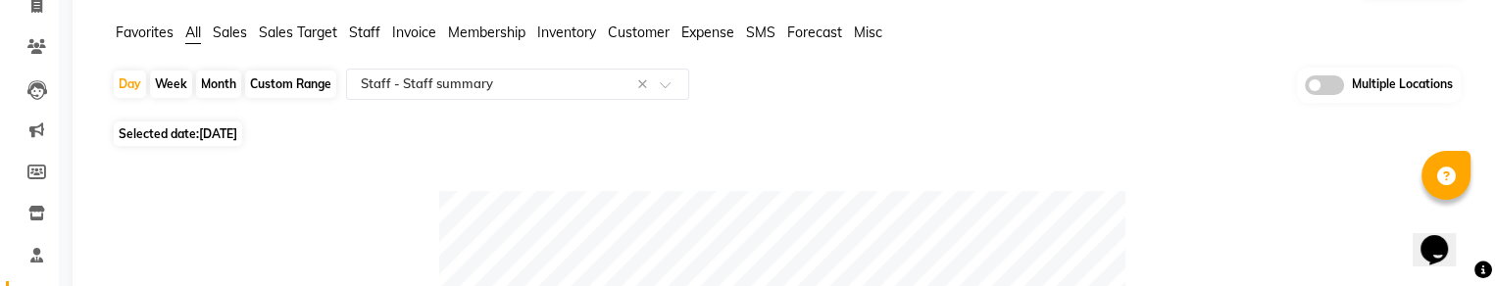
scroll to position [128, 0]
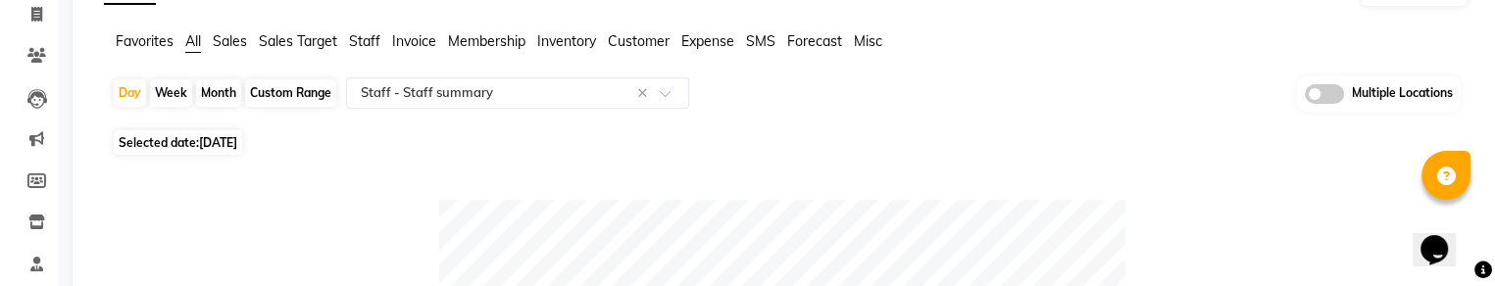
click at [237, 148] on span "[DATE]" at bounding box center [218, 142] width 38 height 15
select select "8"
select select "2025"
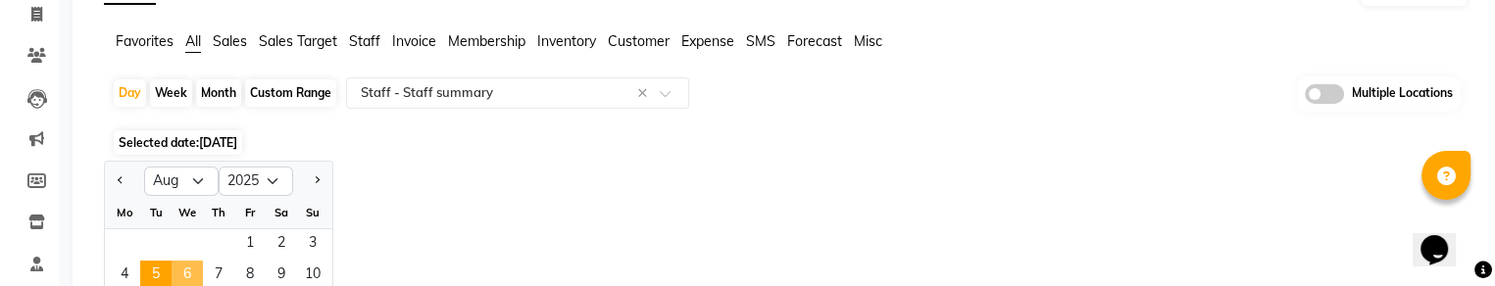
click at [184, 273] on span "6" at bounding box center [187, 276] width 31 height 31
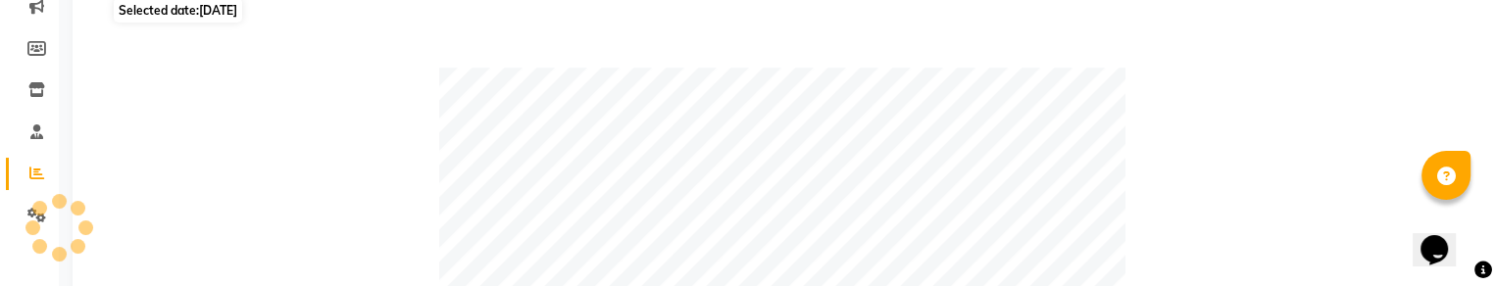
scroll to position [251, 0]
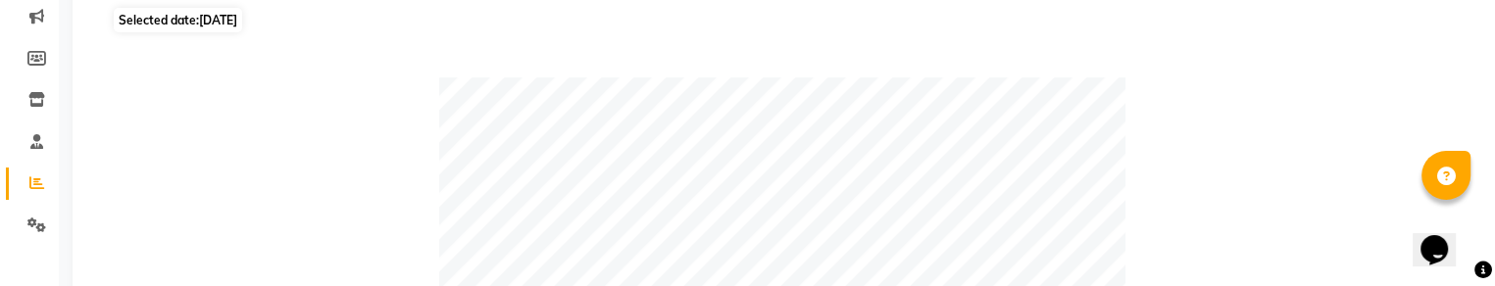
click at [230, 23] on span "[DATE]" at bounding box center [218, 20] width 38 height 15
select select "8"
select select "2025"
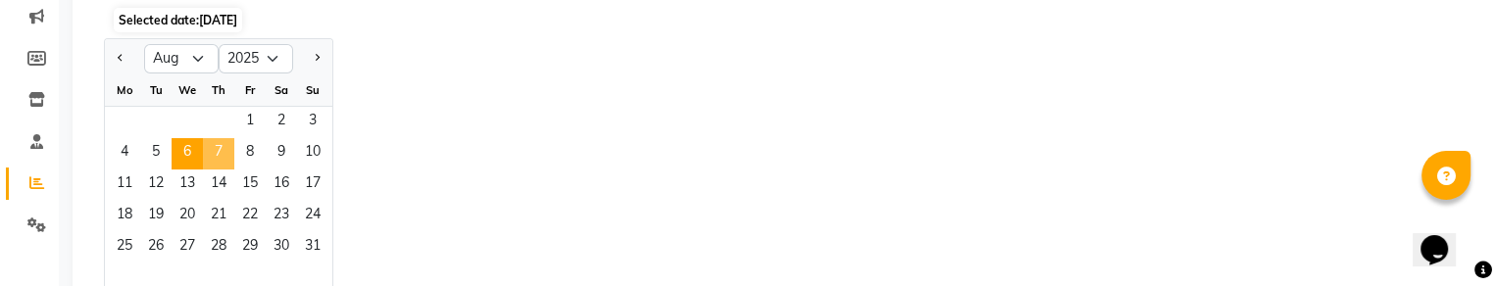
click at [225, 144] on span "7" at bounding box center [218, 153] width 31 height 31
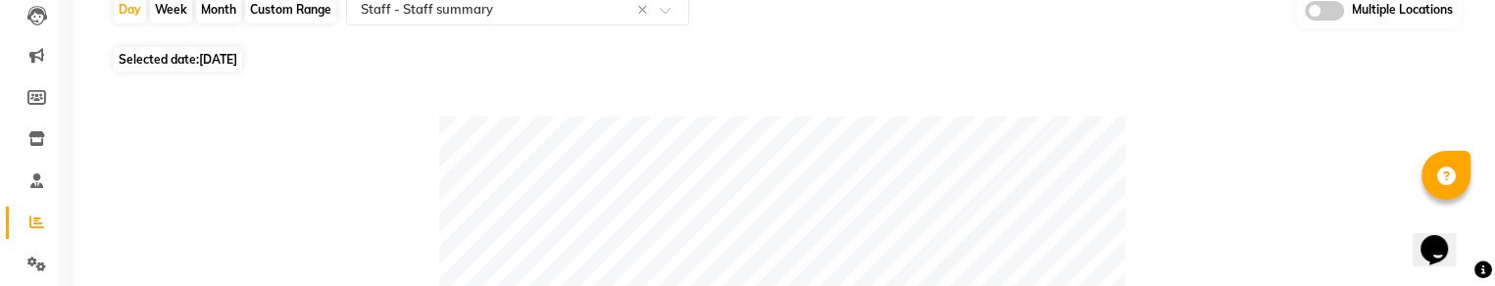
scroll to position [202, 0]
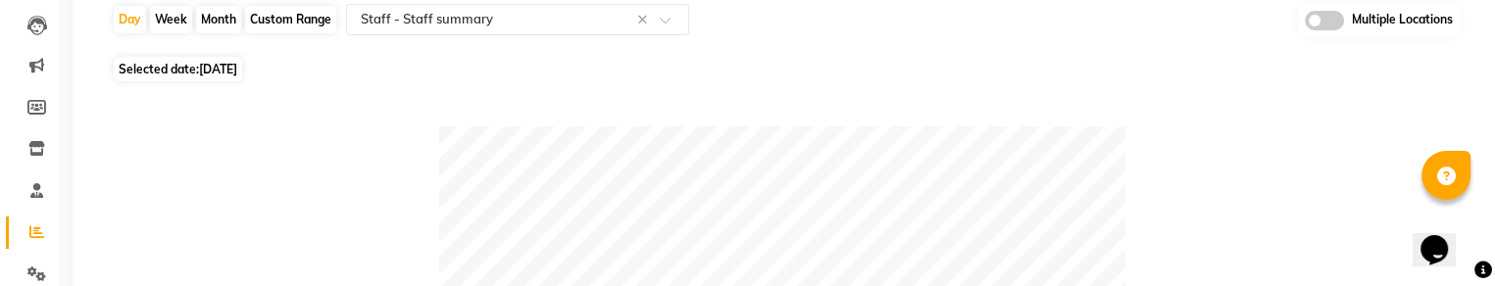
click at [216, 74] on span "[DATE]" at bounding box center [218, 69] width 38 height 15
select select "8"
select select "2025"
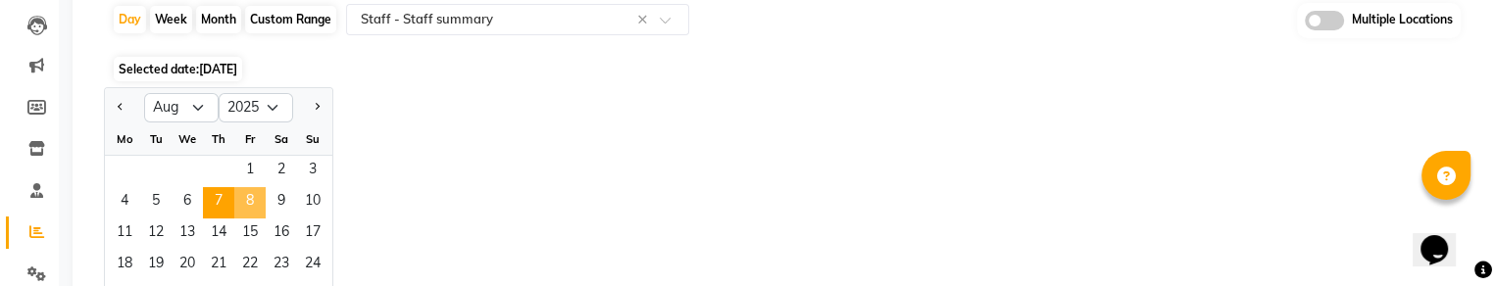
click at [252, 198] on span "8" at bounding box center [249, 202] width 31 height 31
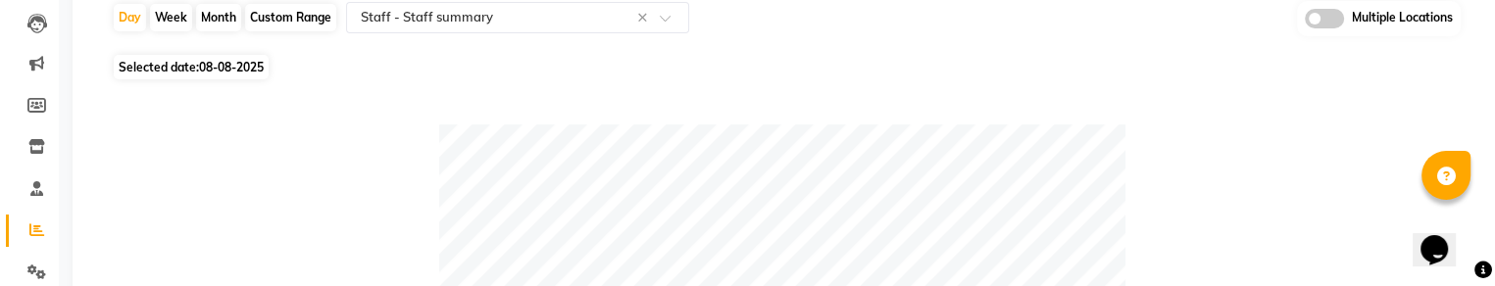
scroll to position [243, 0]
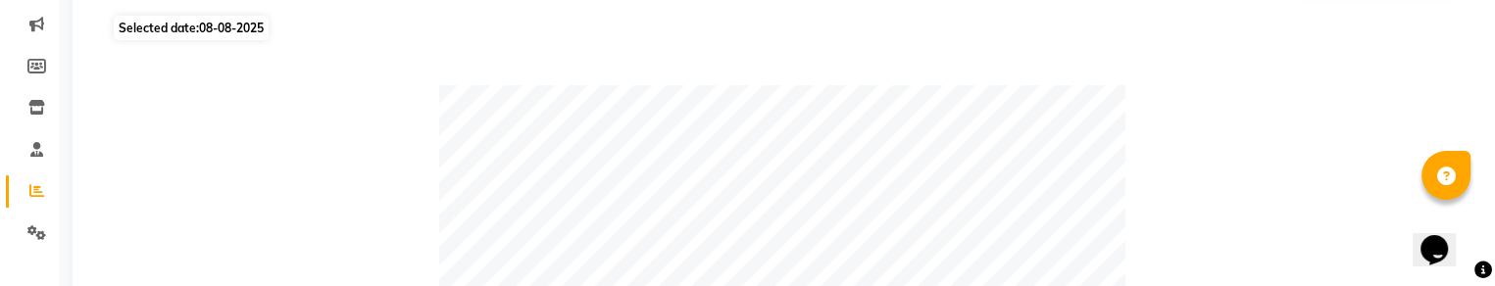
click at [216, 26] on span "08-08-2025" at bounding box center [231, 28] width 65 height 15
select select "8"
select select "2025"
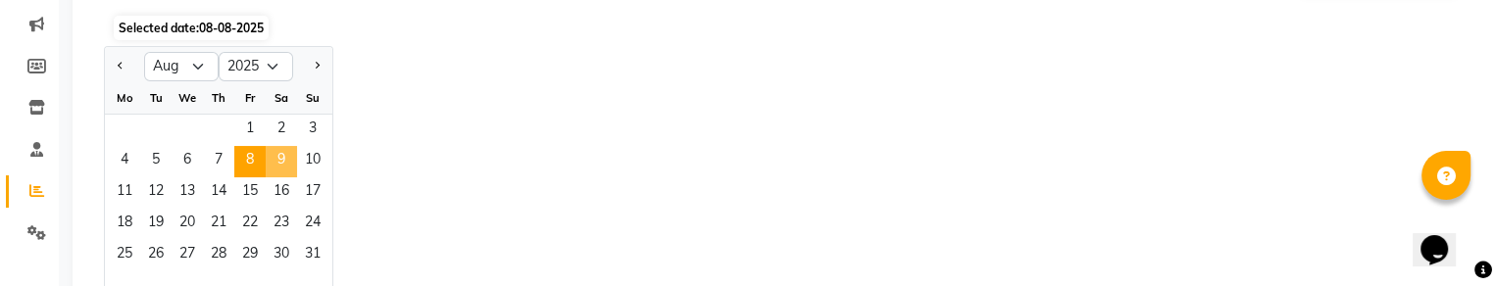
click at [271, 154] on span "9" at bounding box center [281, 161] width 31 height 31
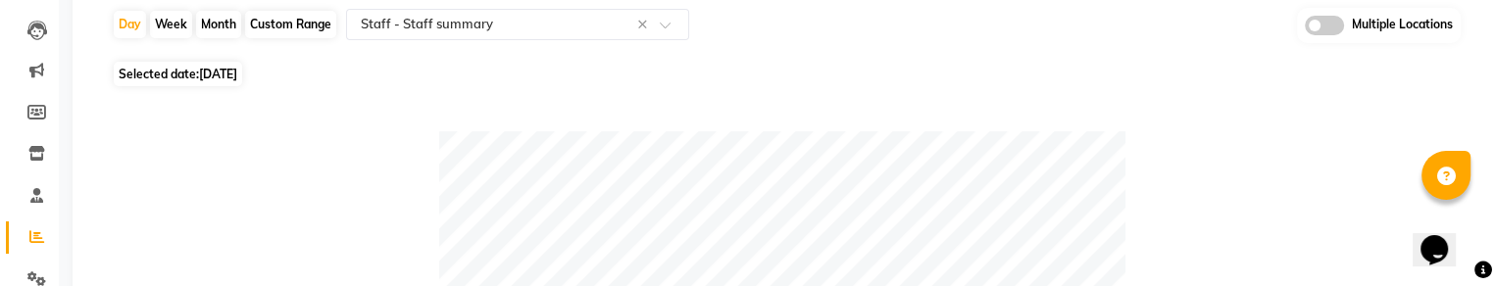
scroll to position [188, 0]
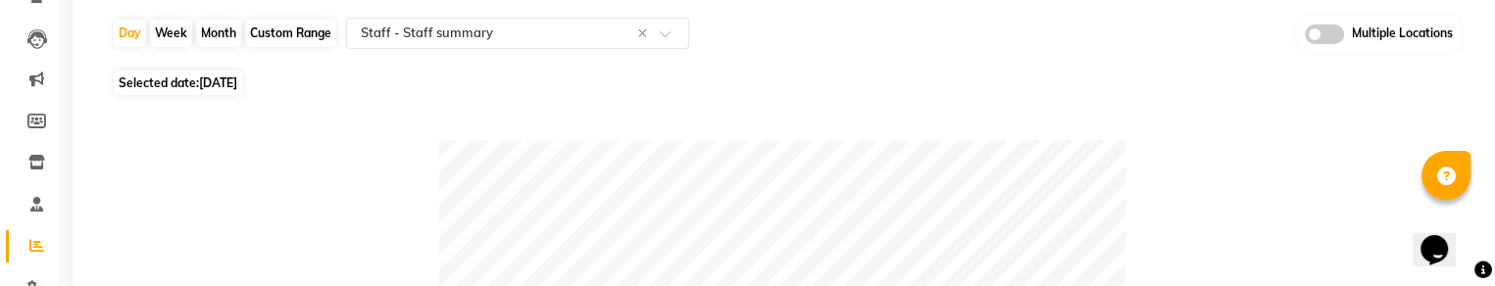
click at [236, 90] on span "Selected date: [DATE]" at bounding box center [178, 83] width 128 height 25
select select "8"
select select "2025"
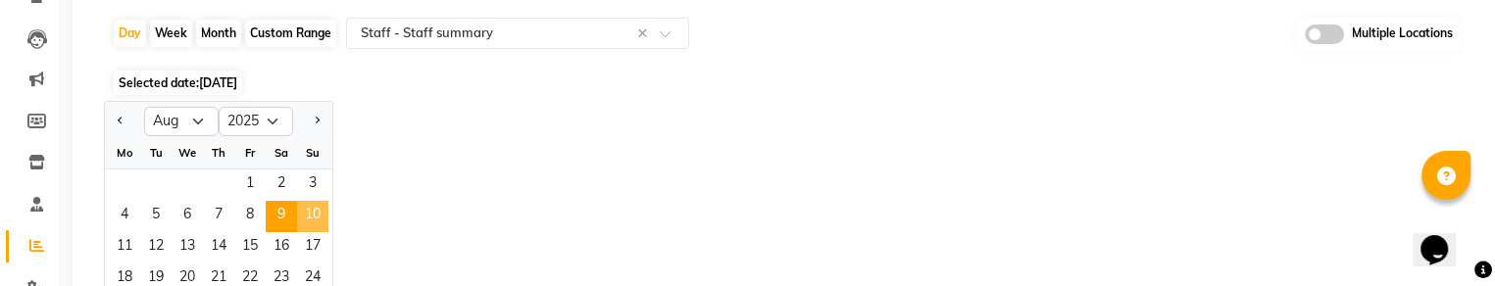
click at [314, 211] on span "10" at bounding box center [312, 216] width 31 height 31
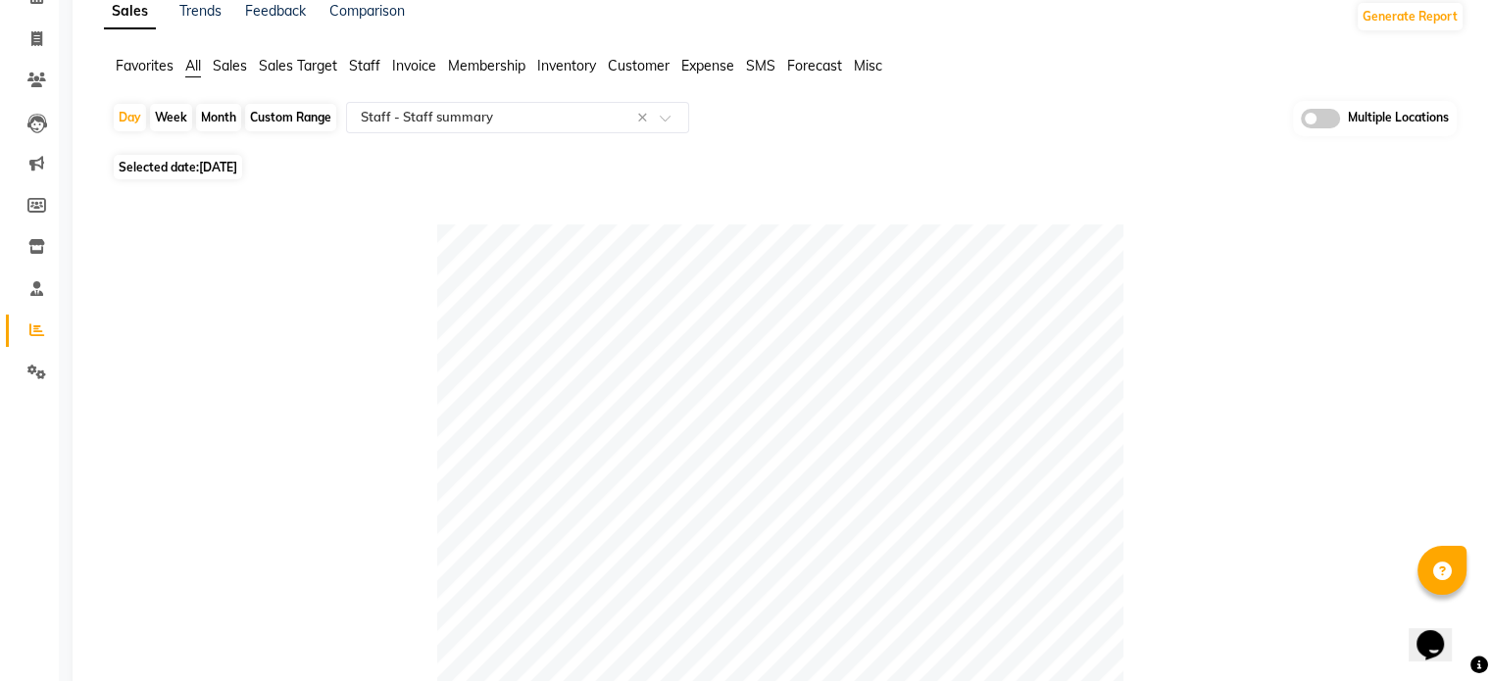
scroll to position [0, 0]
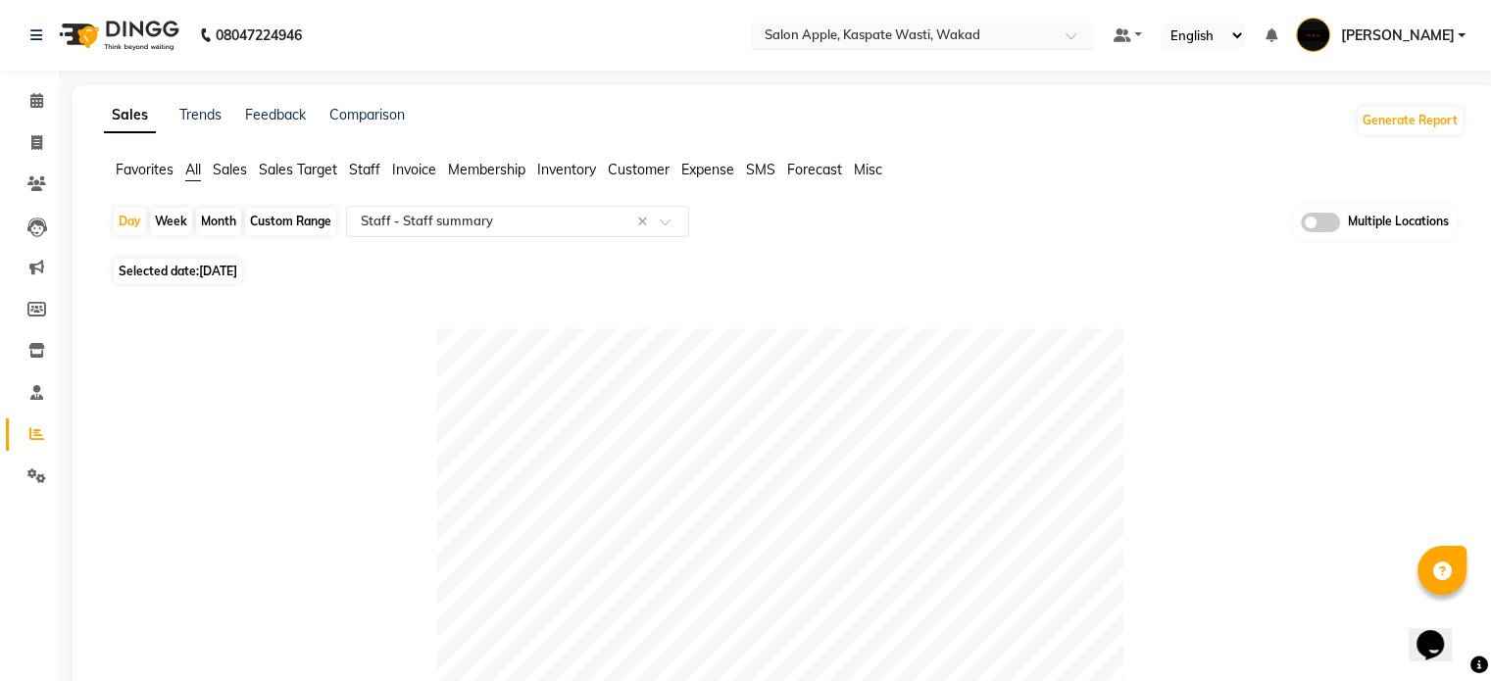
click at [953, 30] on input "text" at bounding box center [903, 37] width 284 height 20
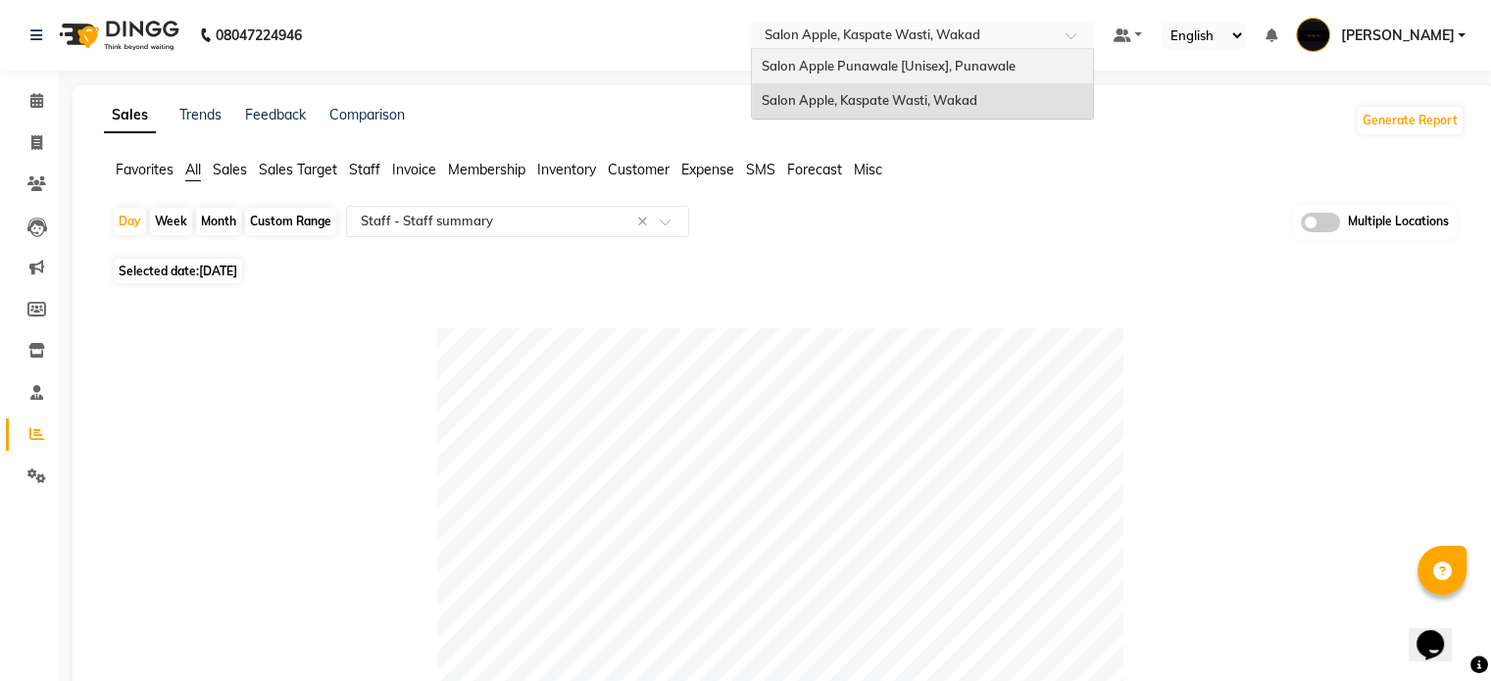
click at [927, 58] on span "Salon Apple Punawale [Unisex], Punawale" at bounding box center [889, 66] width 254 height 16
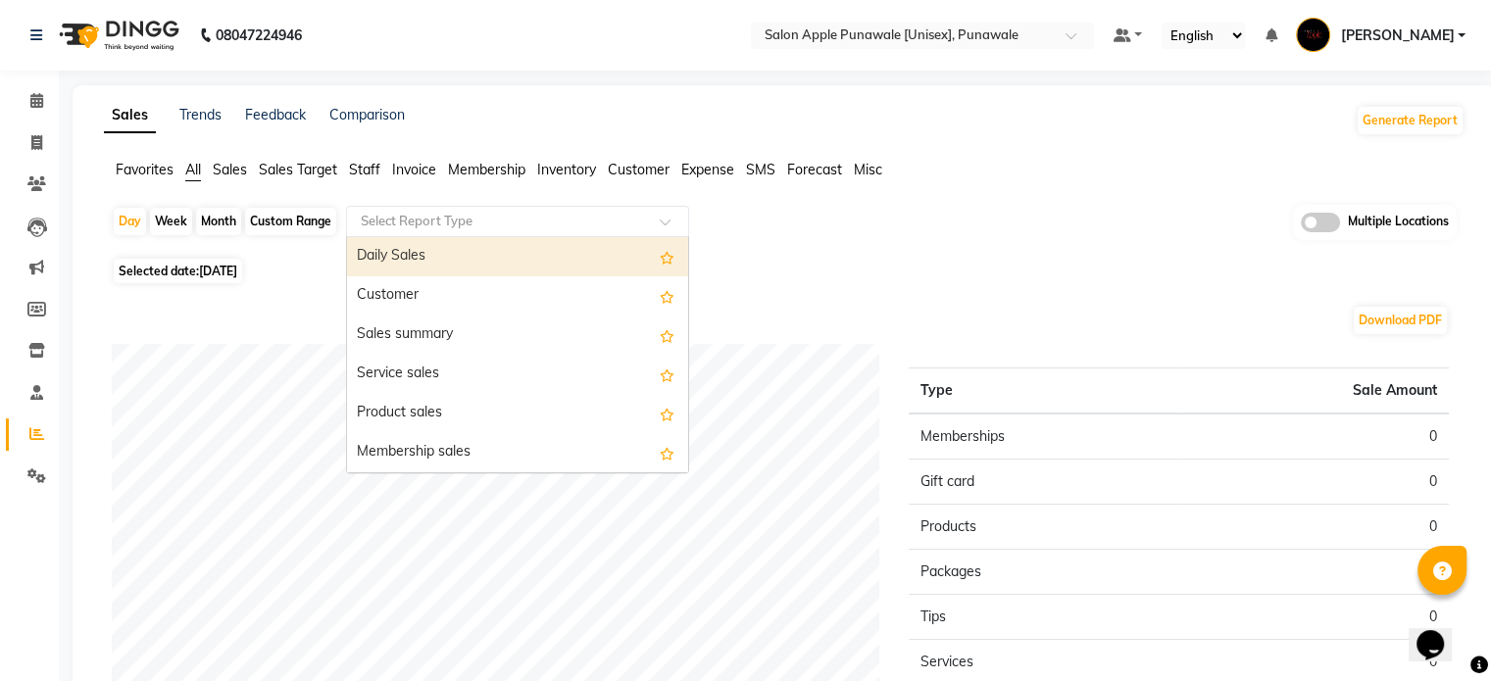
type input "s"
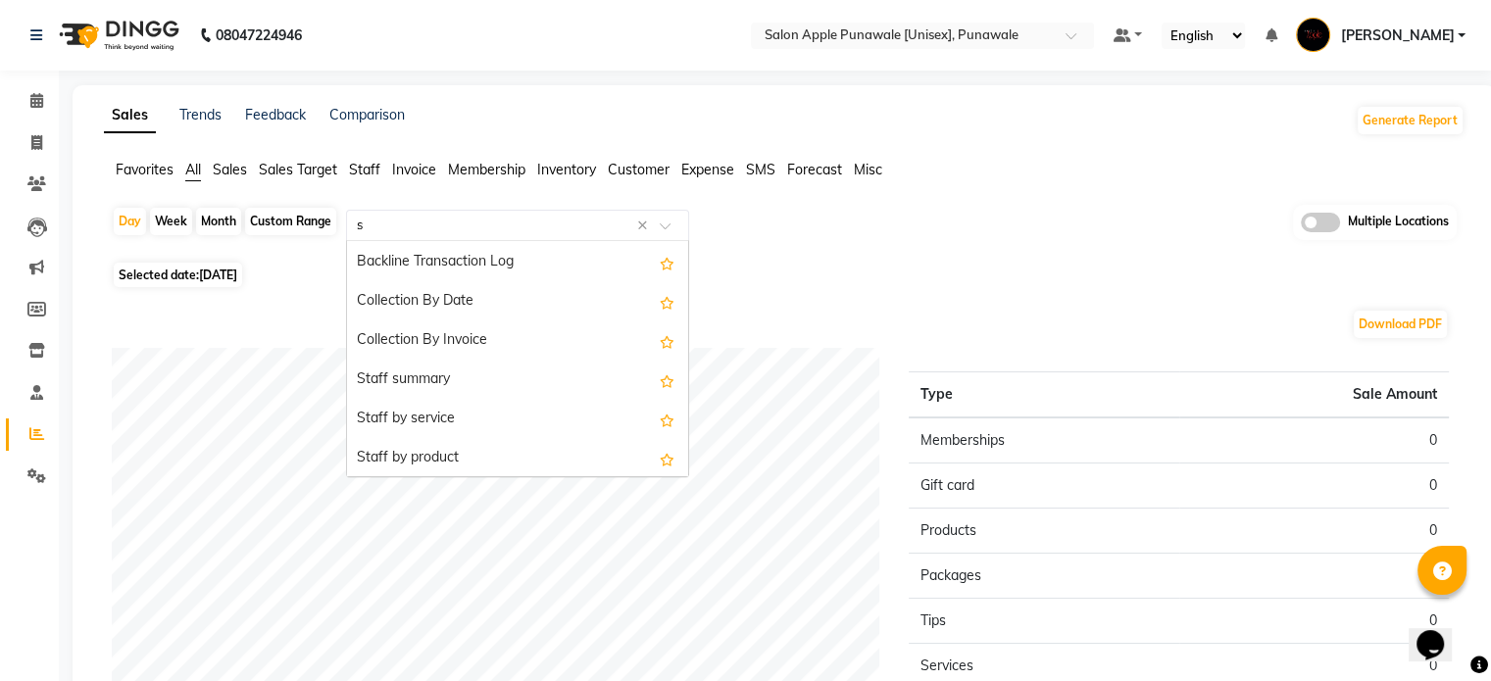
scroll to position [588, 0]
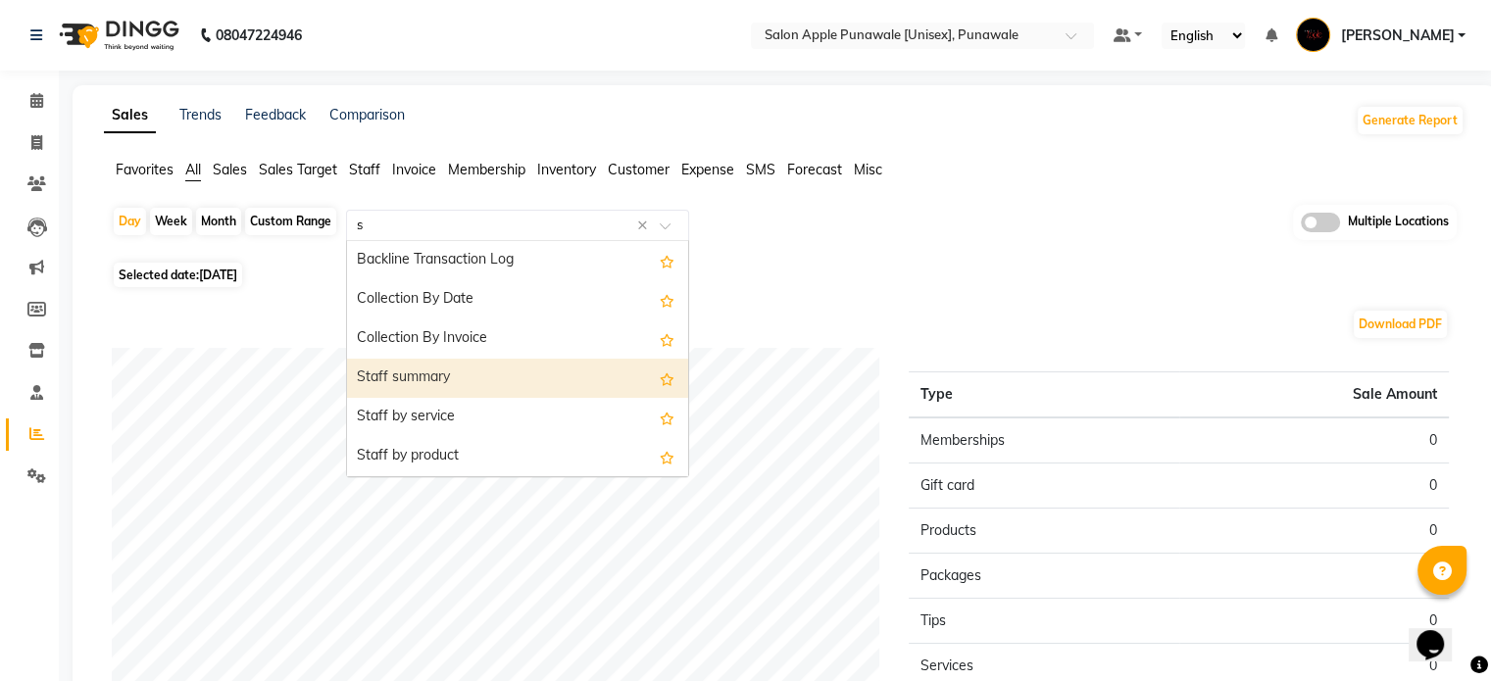
click at [527, 387] on div "Staff summary" at bounding box center [517, 378] width 341 height 39
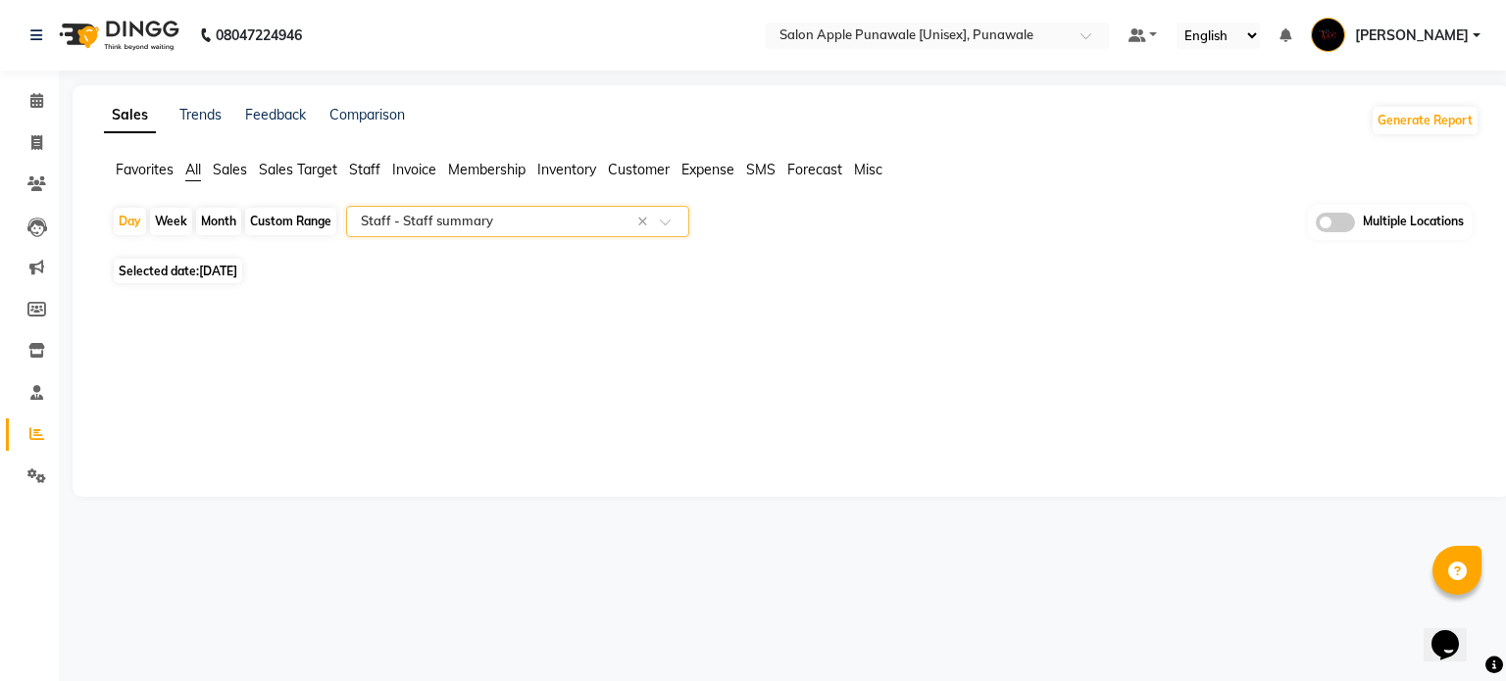
click at [226, 269] on span "[DATE]" at bounding box center [218, 271] width 38 height 15
select select "9"
select select "2025"
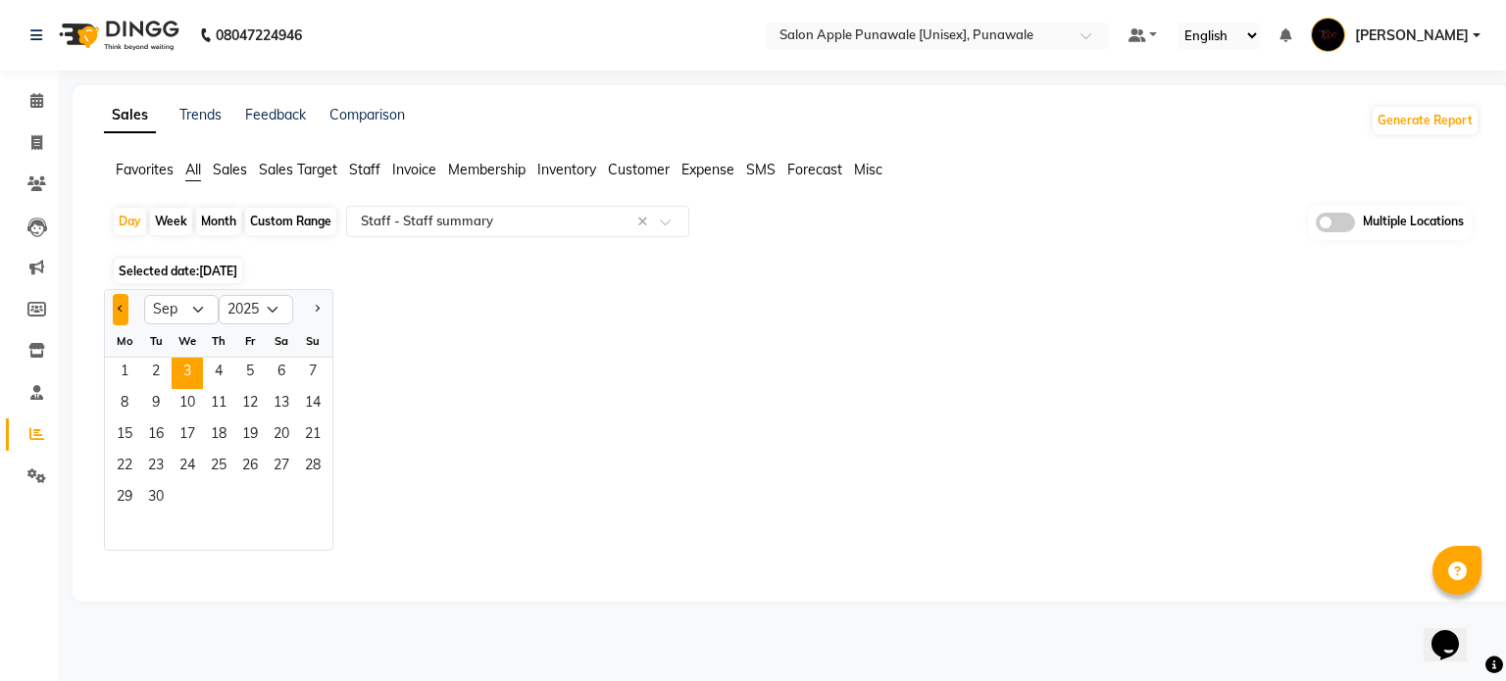
click at [123, 310] on span "Previous month" at bounding box center [121, 308] width 7 height 7
select select "8"
click at [125, 430] on span "11" at bounding box center [124, 436] width 31 height 31
select select "full_report"
select select "csv"
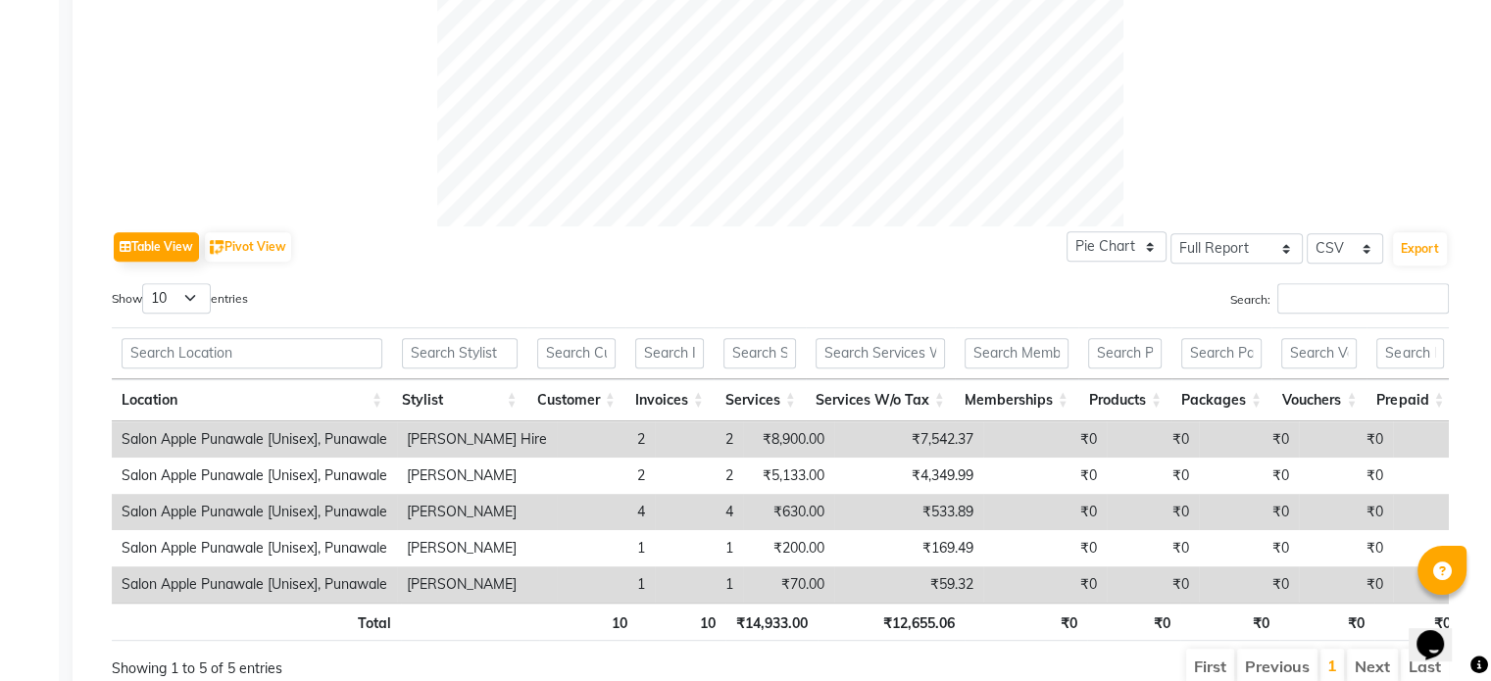
scroll to position [799, 0]
